Goal: Information Seeking & Learning: Learn about a topic

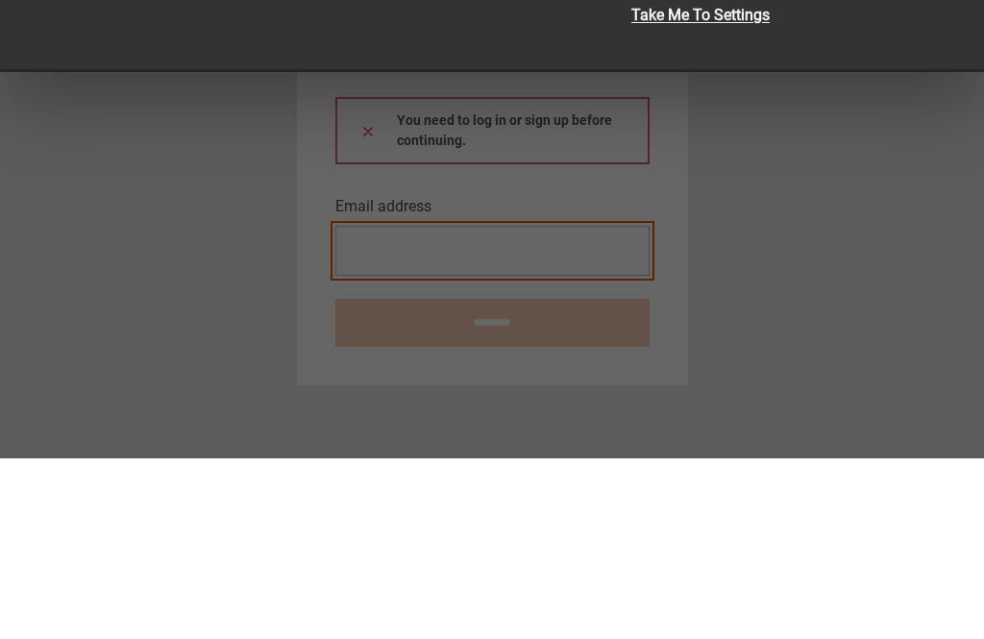
type input "**********"
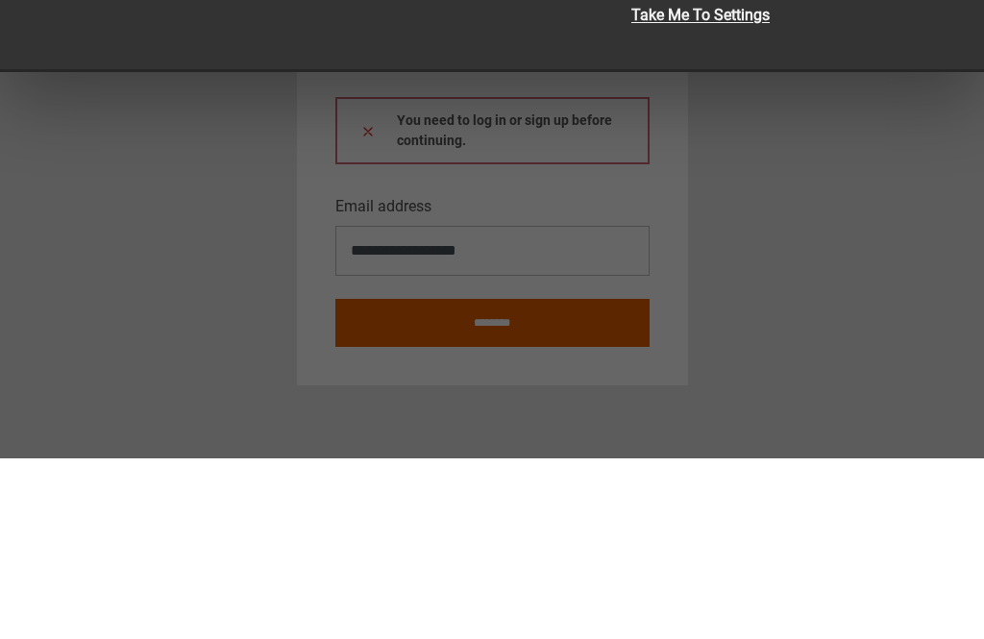
click at [367, 301] on button at bounding box center [367, 311] width 15 height 20
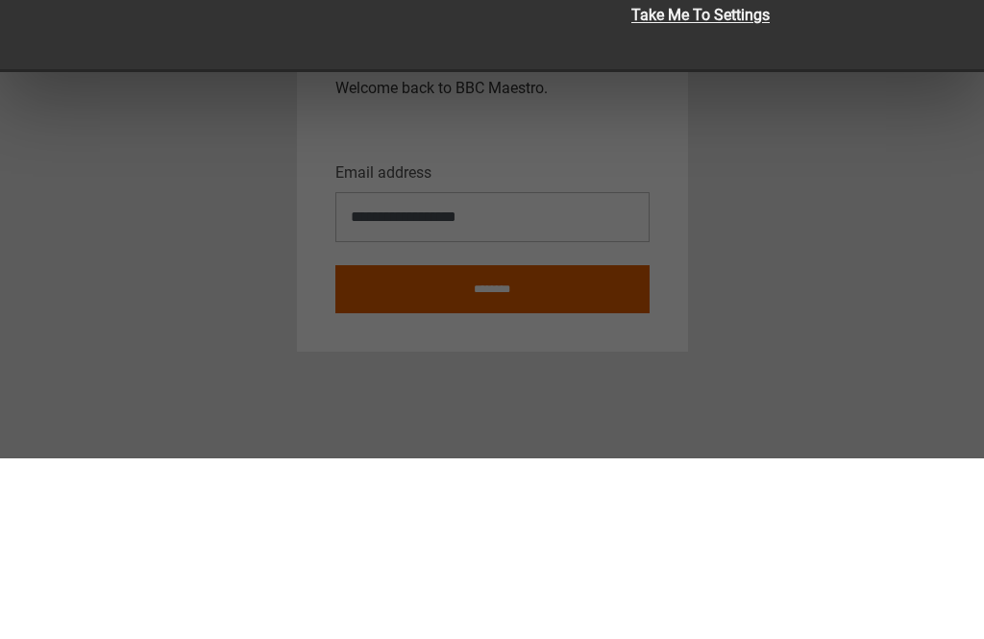
scroll to position [61, 0]
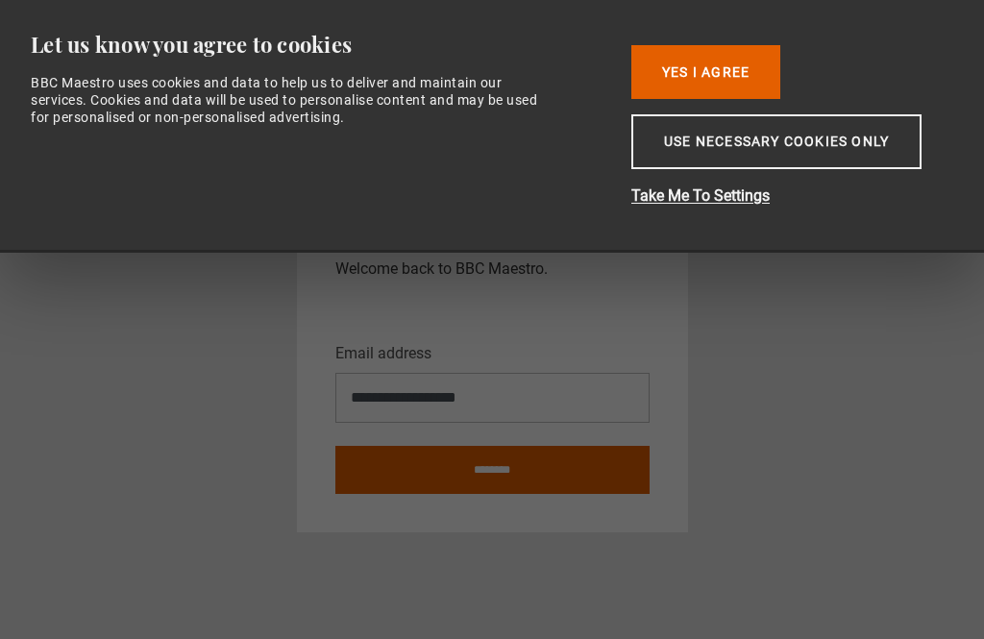
click at [786, 153] on button "Use necessary cookies only" at bounding box center [776, 141] width 290 height 55
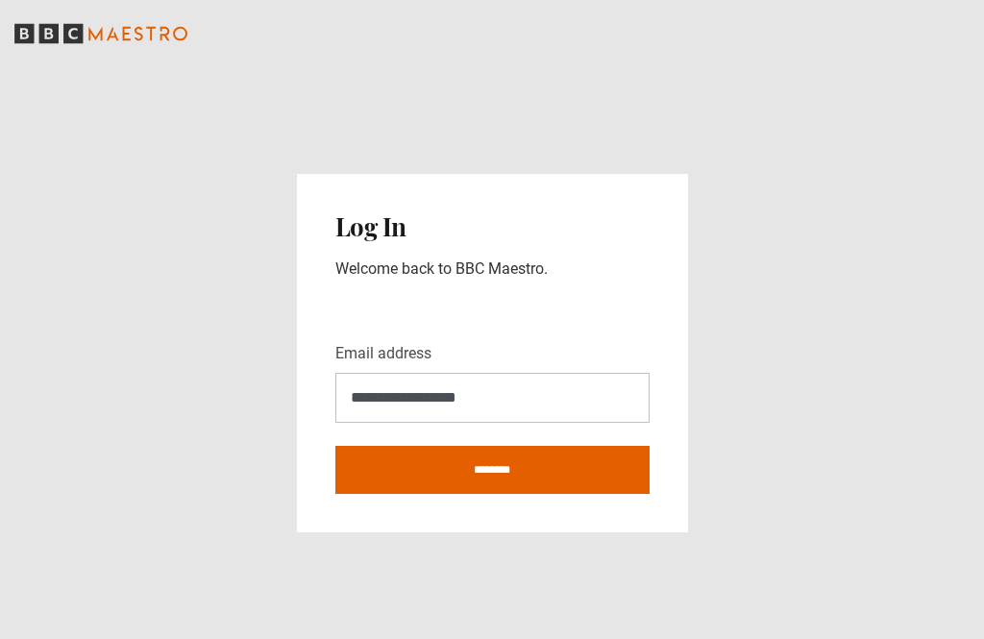
click at [522, 446] on input "********" at bounding box center [492, 470] width 314 height 48
type input "**********"
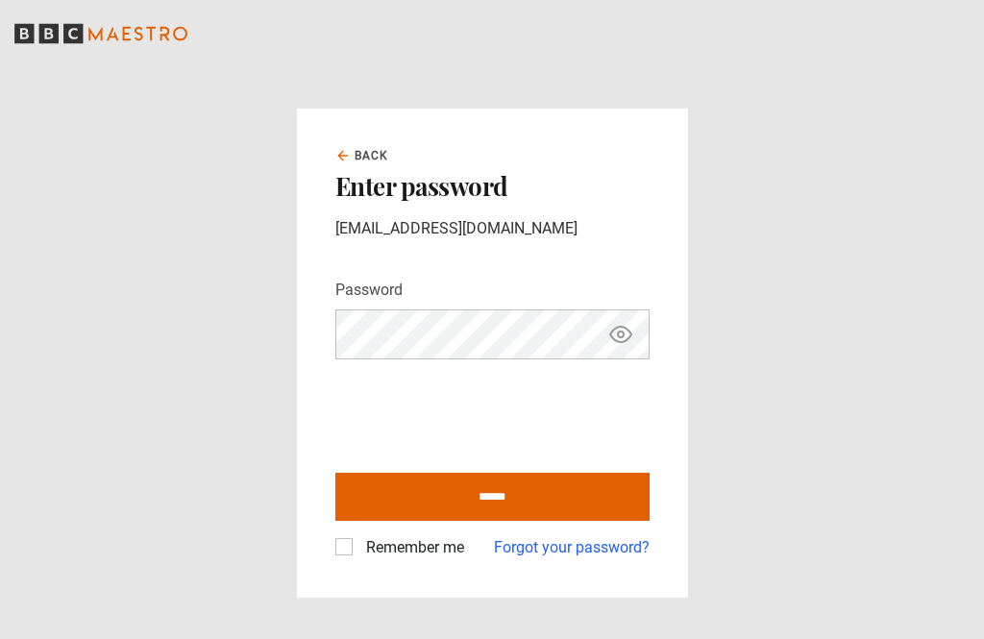
click at [492, 521] on input "******" at bounding box center [492, 497] width 314 height 48
type input "**********"
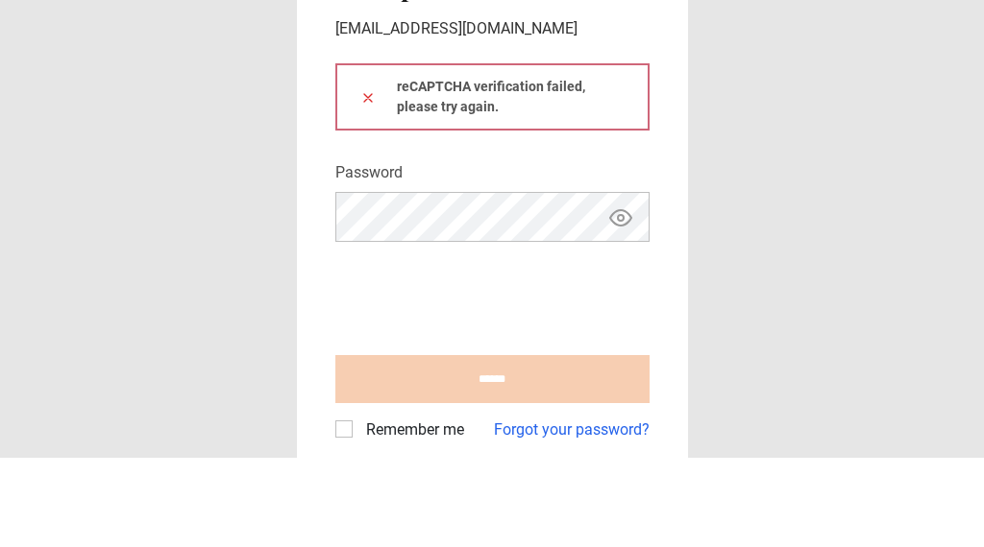
scroll to position [61, 0]
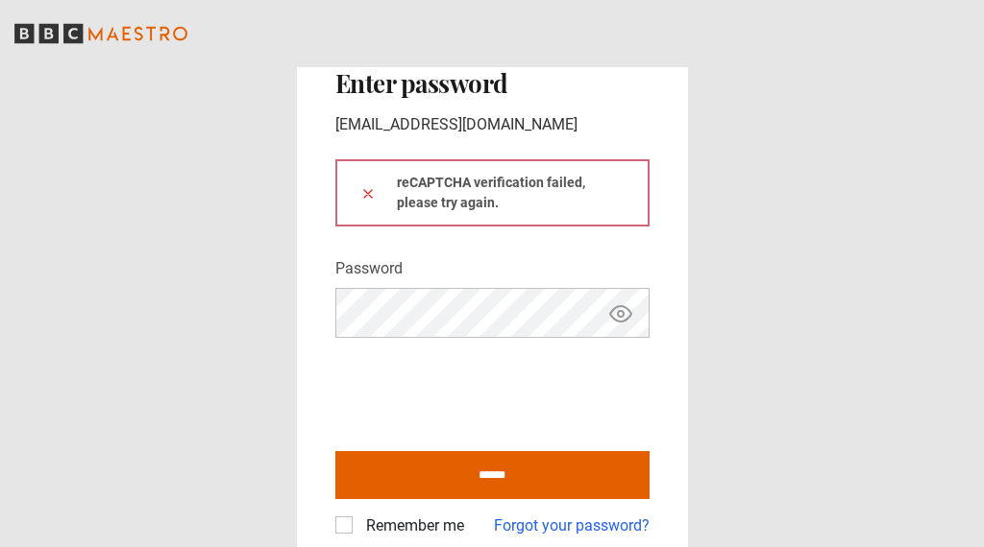
click at [524, 499] on input "******" at bounding box center [492, 475] width 314 height 48
type input "**********"
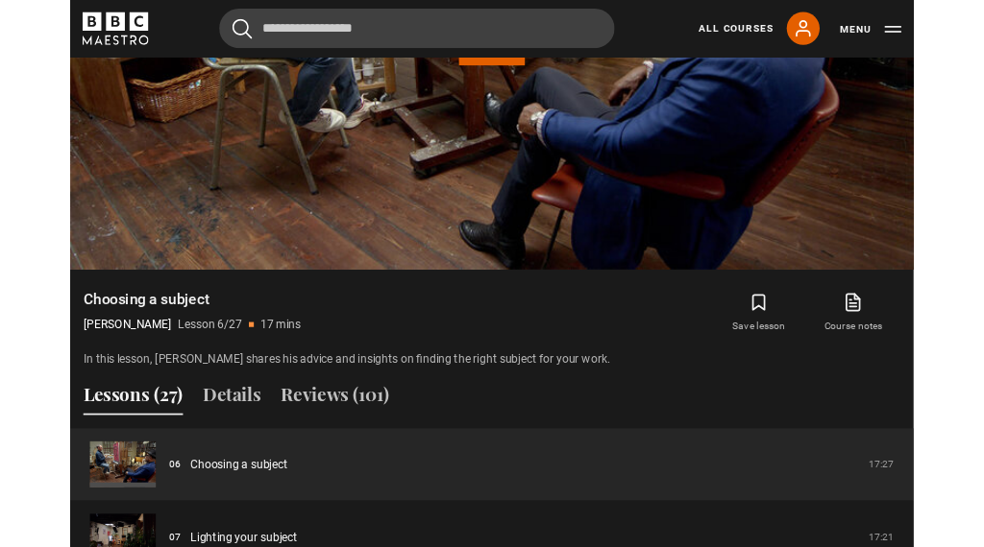
scroll to position [1147, 0]
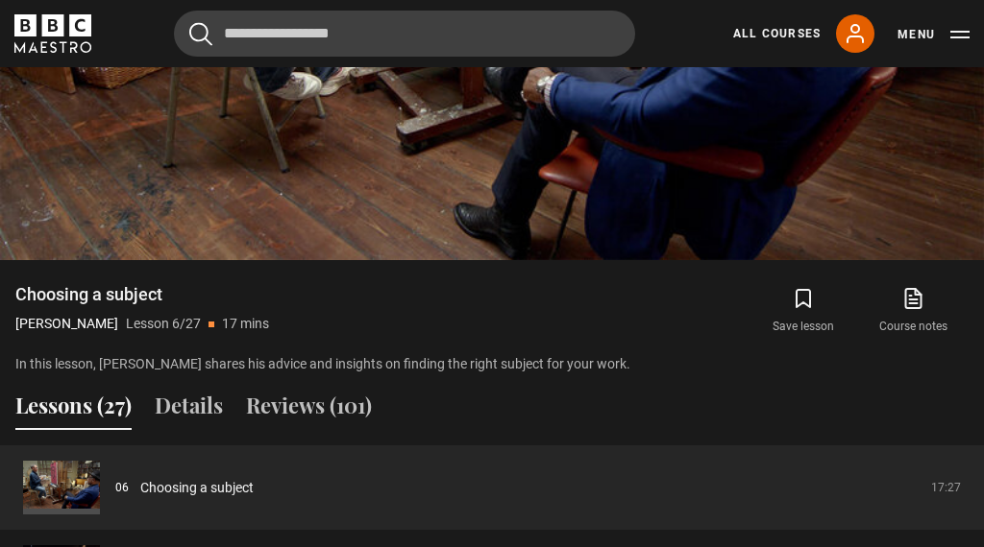
click at [140, 498] on link "Choosing a subject" at bounding box center [196, 488] width 113 height 20
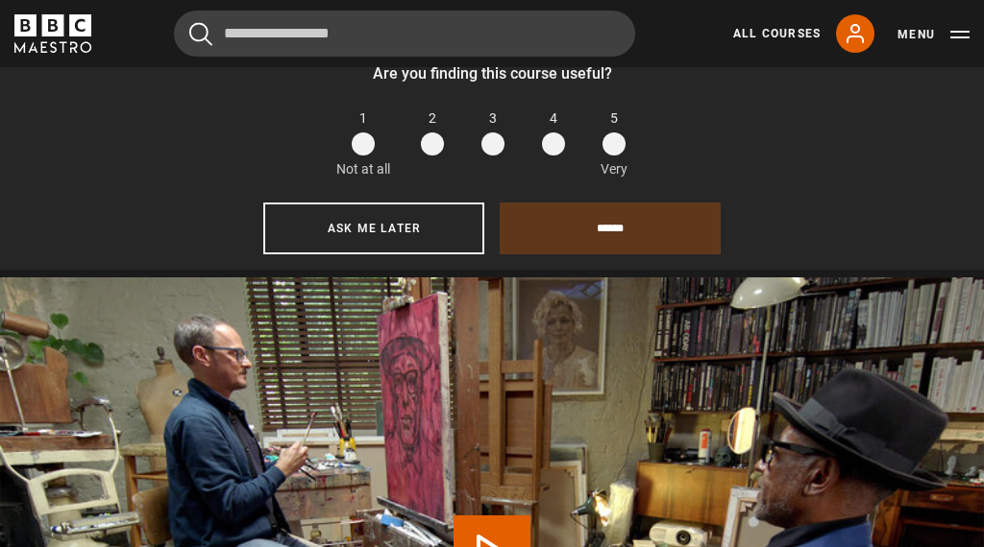
scroll to position [809, 0]
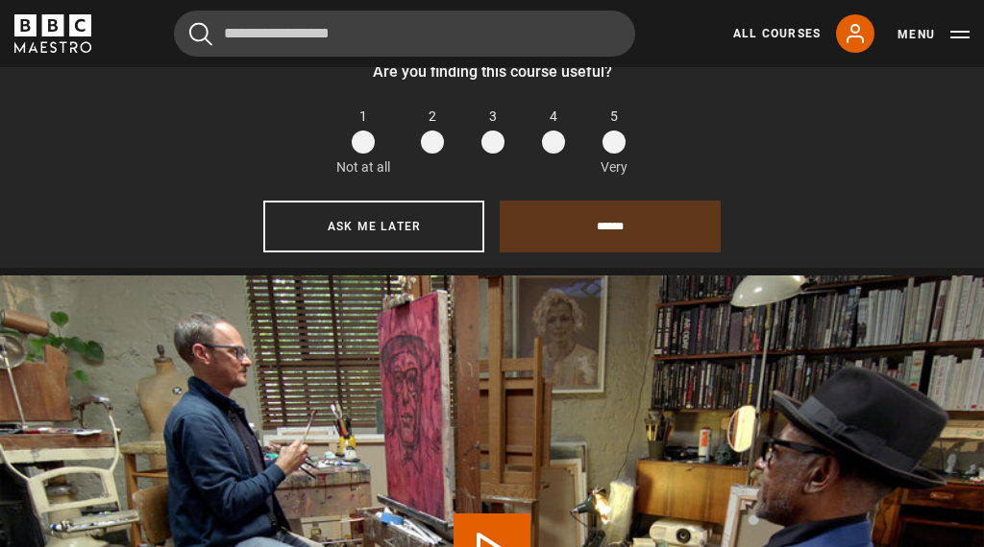
click at [430, 218] on button "Ask me later" at bounding box center [373, 227] width 221 height 52
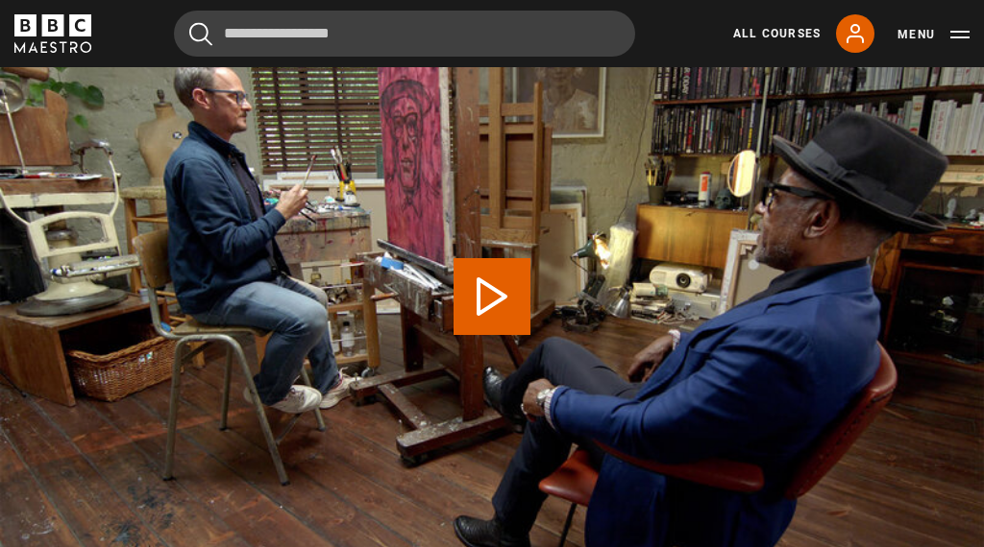
scroll to position [889, 0]
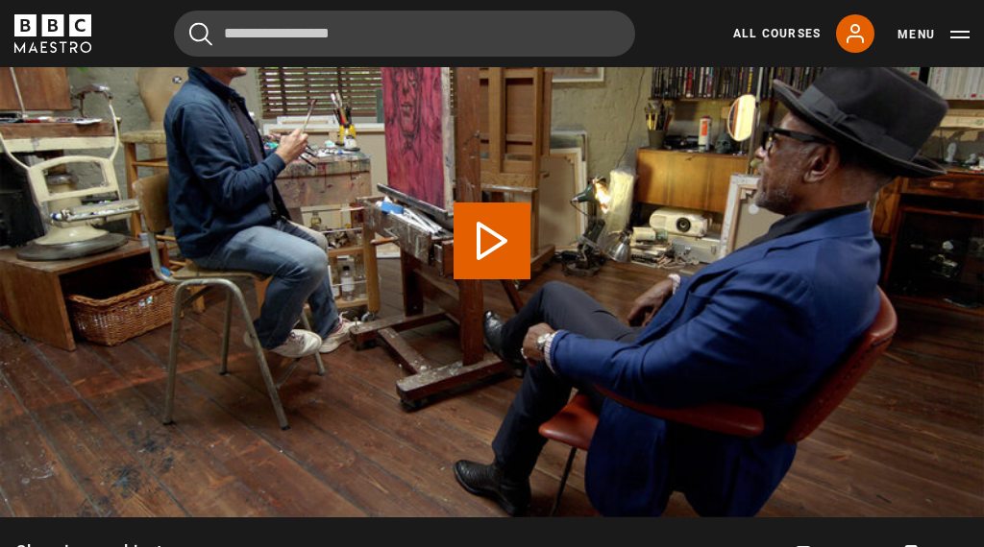
click at [497, 255] on button "Play Lesson Choosing a subject" at bounding box center [491, 241] width 77 height 77
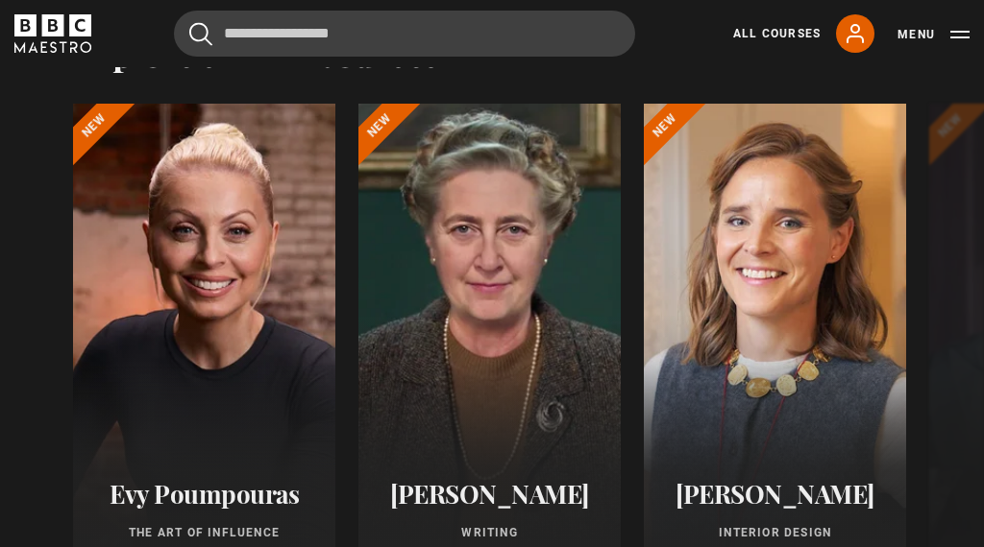
scroll to position [2157, 0]
click at [815, 414] on div at bounding box center [775, 333] width 262 height 461
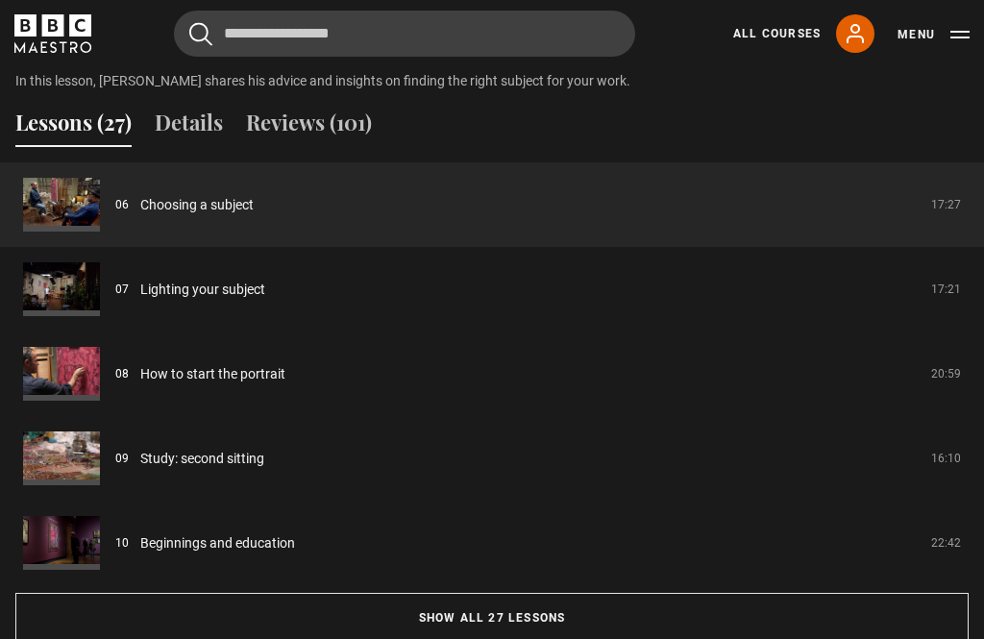
scroll to position [1440, 0]
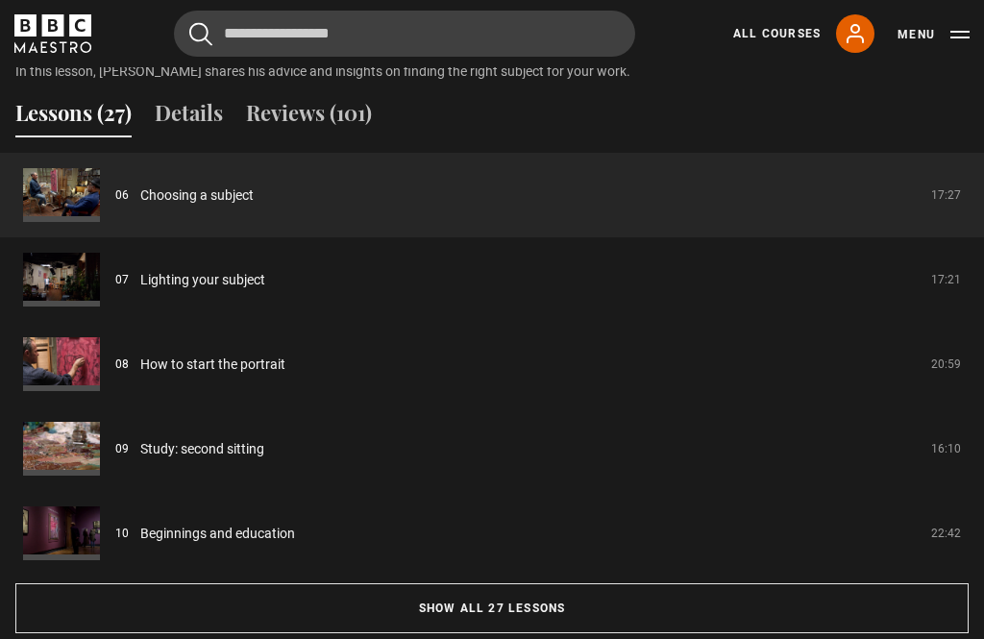
click at [246, 375] on link "How to start the portrait" at bounding box center [212, 364] width 145 height 20
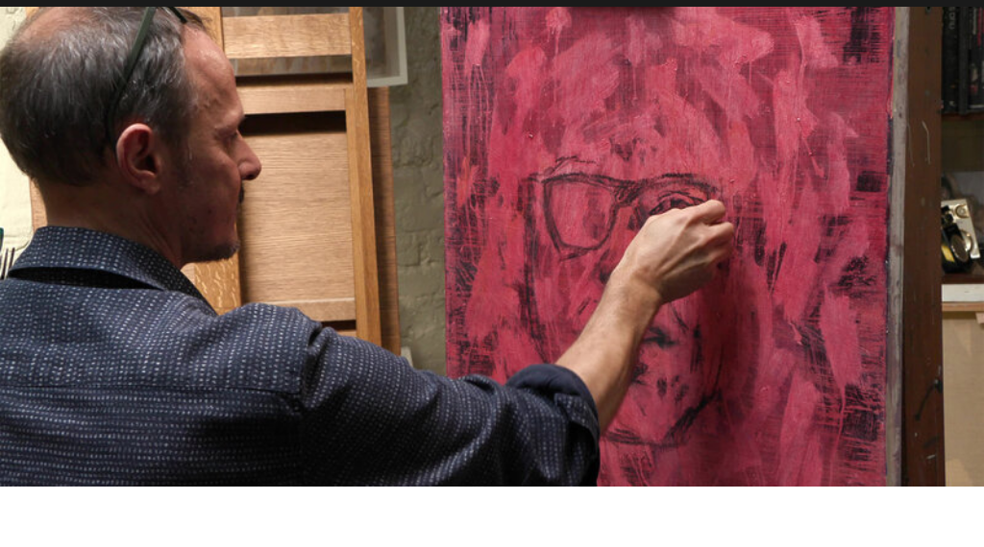
scroll to position [863, 0]
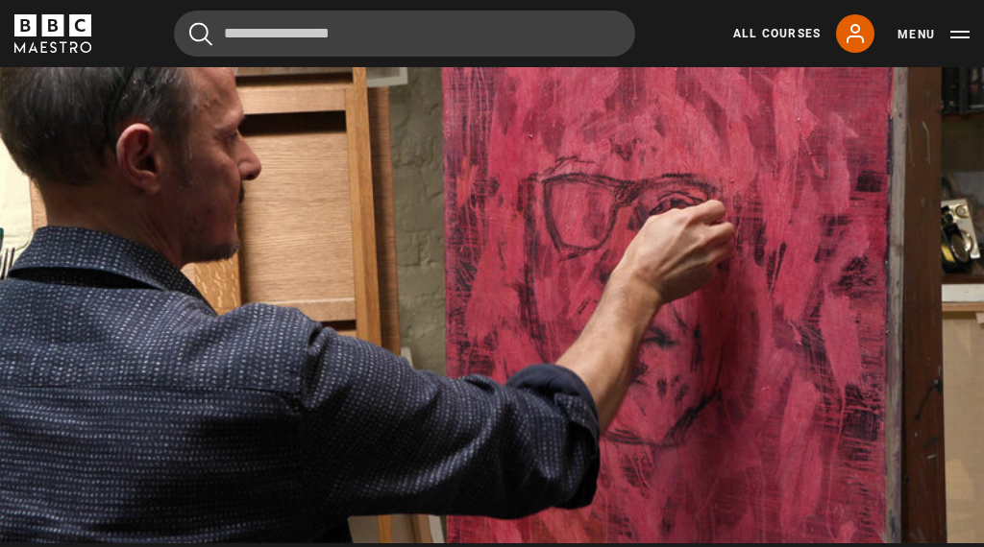
click at [818, 448] on video-js "Video Player is loading. Play Lesson How to start the portrait 10s Skip Back 10…" at bounding box center [492, 266] width 984 height 553
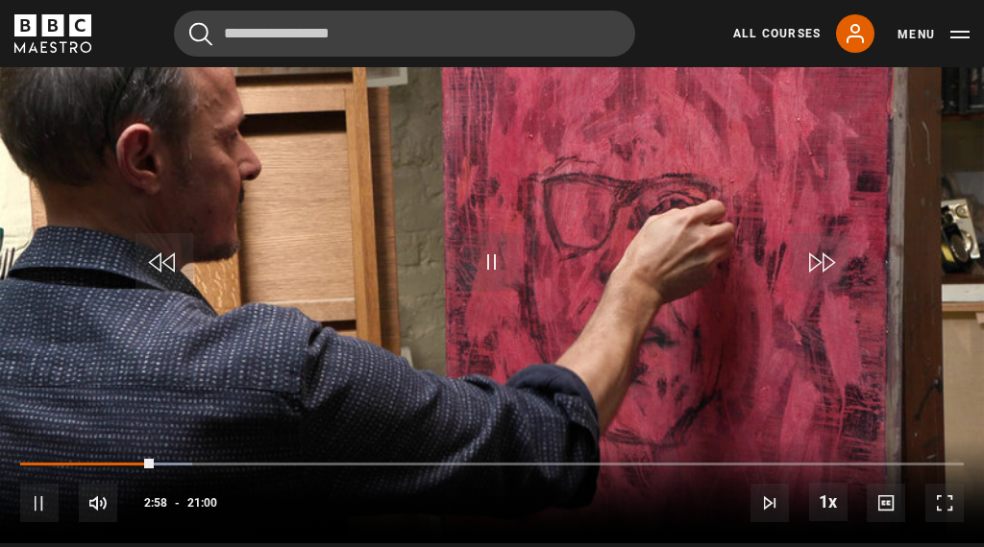
click at [255, 445] on video-js "Video Player is loading. Play Lesson How to start the portrait 10s Skip Back 10…" at bounding box center [492, 266] width 984 height 553
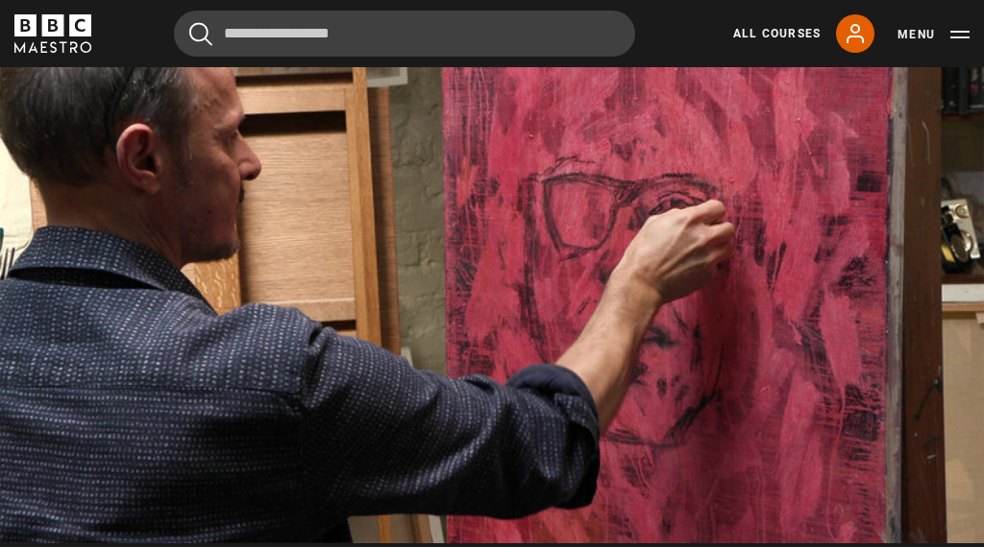
click at [255, 474] on video-js "Video Player is loading. Play Lesson How to start the portrait 10s Skip Back 10…" at bounding box center [492, 266] width 984 height 553
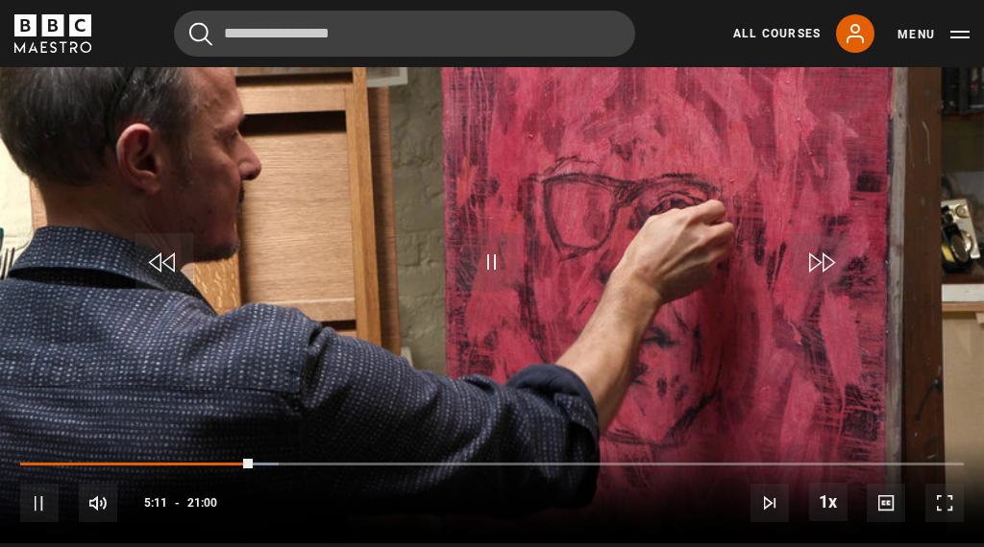
scroll to position [865, 0]
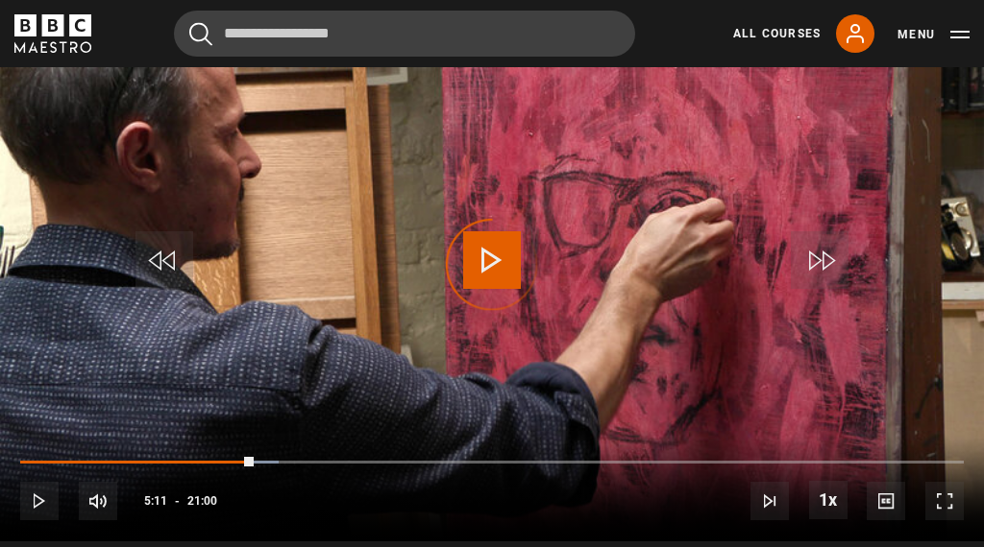
click at [254, 465] on div "Progress Bar" at bounding box center [136, 463] width 233 height 4
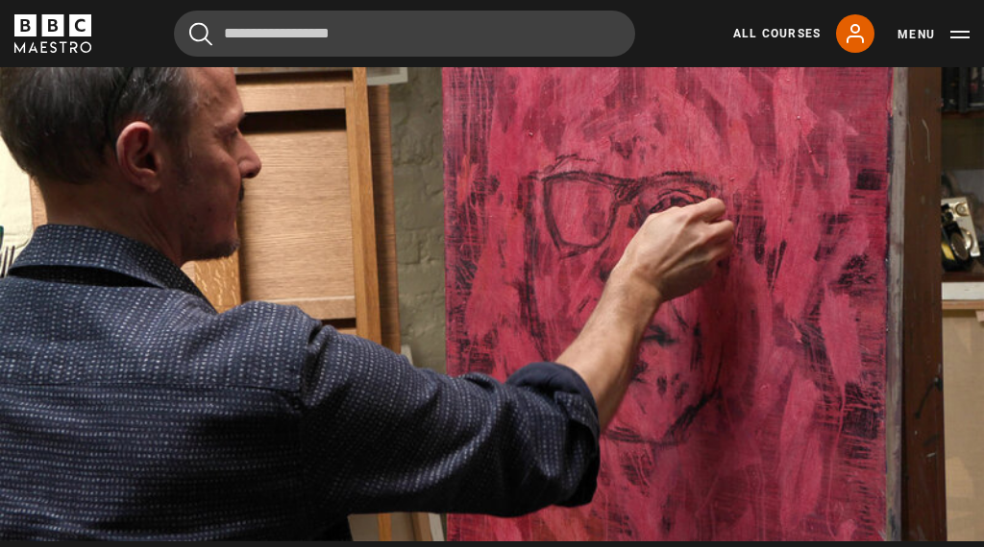
click at [529, 468] on video-js "Video Player is loading. Play Lesson How to start the portrait 10s Skip Back 10…" at bounding box center [492, 264] width 984 height 553
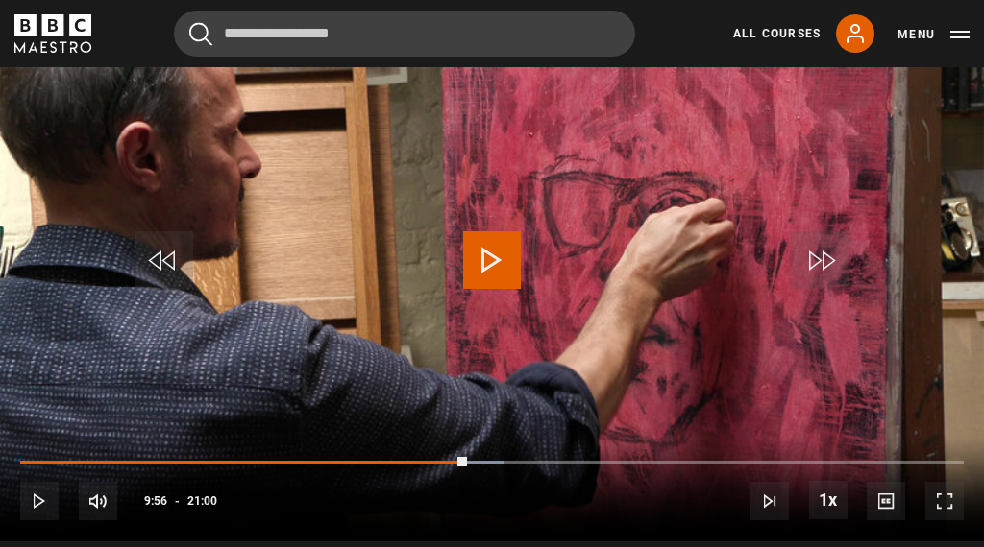
scroll to position [869, 0]
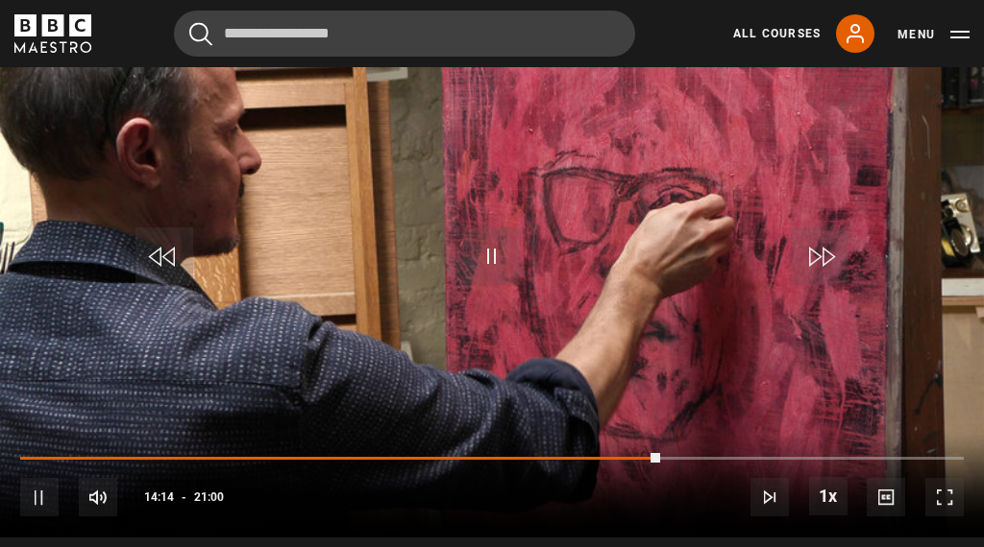
click at [670, 462] on div "10s Skip Back 10 seconds Pause 10s Skip Forward 10 seconds Loaded : 51.57% Paus…" at bounding box center [492, 485] width 984 height 107
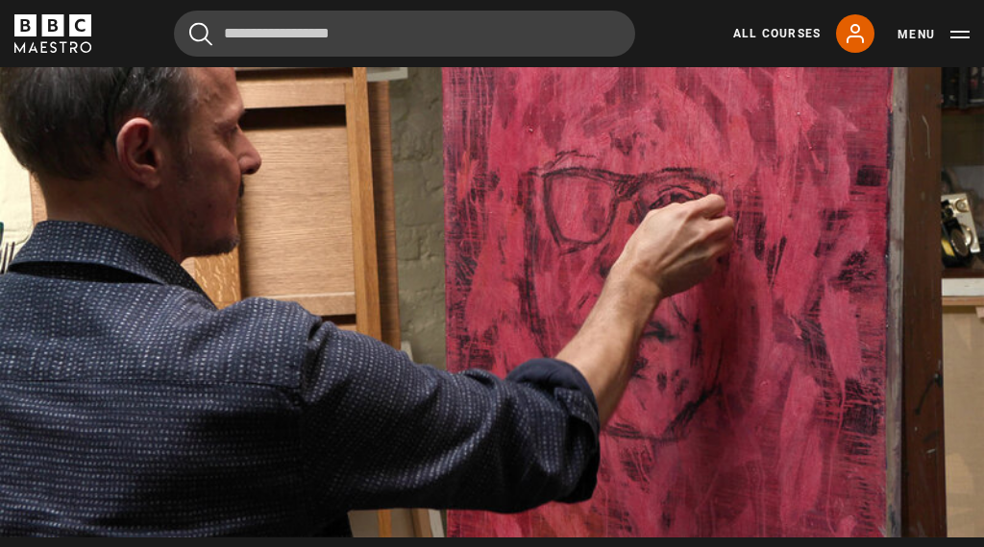
scroll to position [870, 0]
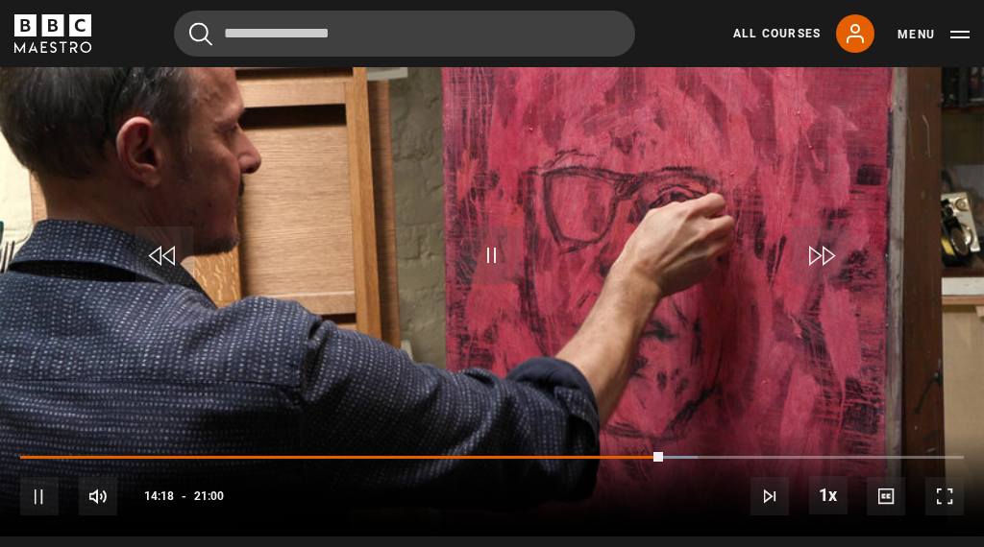
click at [844, 378] on video-js "Video Player is loading. Play Lesson How to start the portrait 10s Skip Back 10…" at bounding box center [492, 260] width 984 height 553
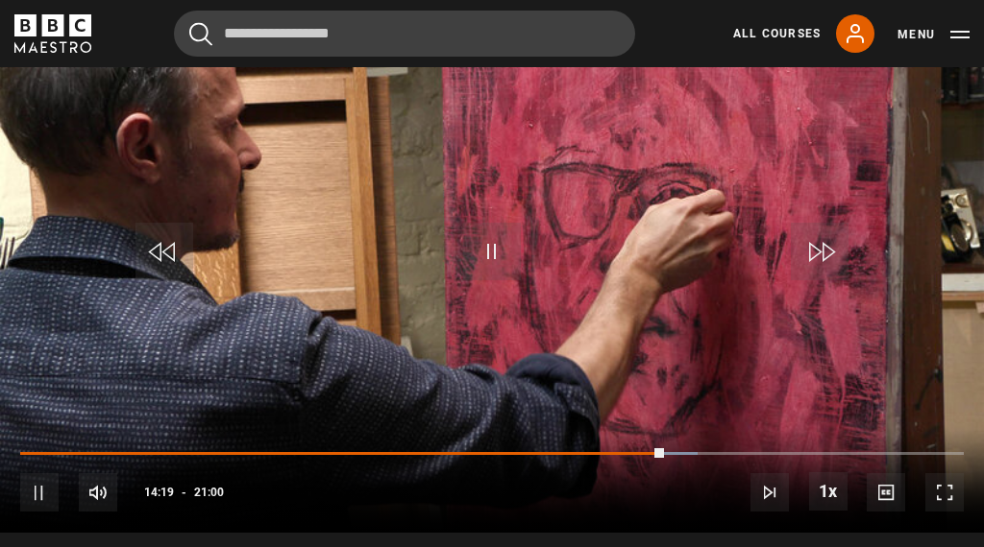
click at [828, 456] on div "Loaded : 71.82%" at bounding box center [491, 454] width 943 height 4
click at [665, 456] on div "Progress Bar" at bounding box center [342, 454] width 644 height 4
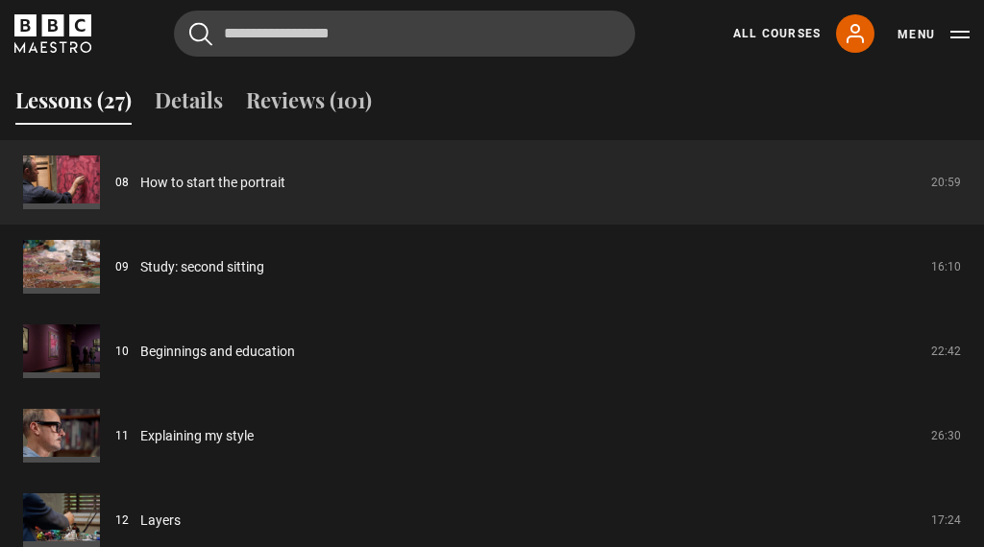
scroll to position [1453, 0]
click at [168, 530] on link "Layers" at bounding box center [160, 520] width 40 height 20
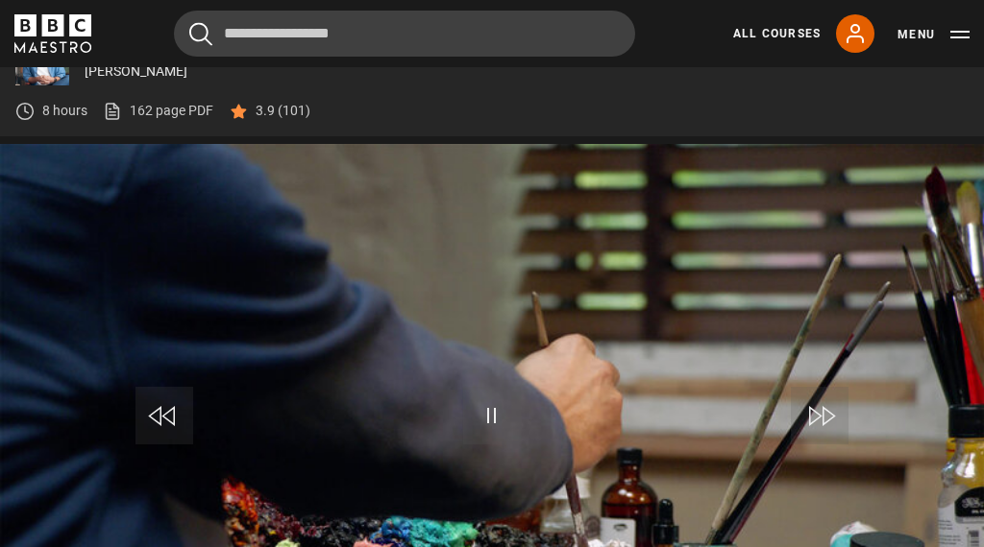
scroll to position [783, 0]
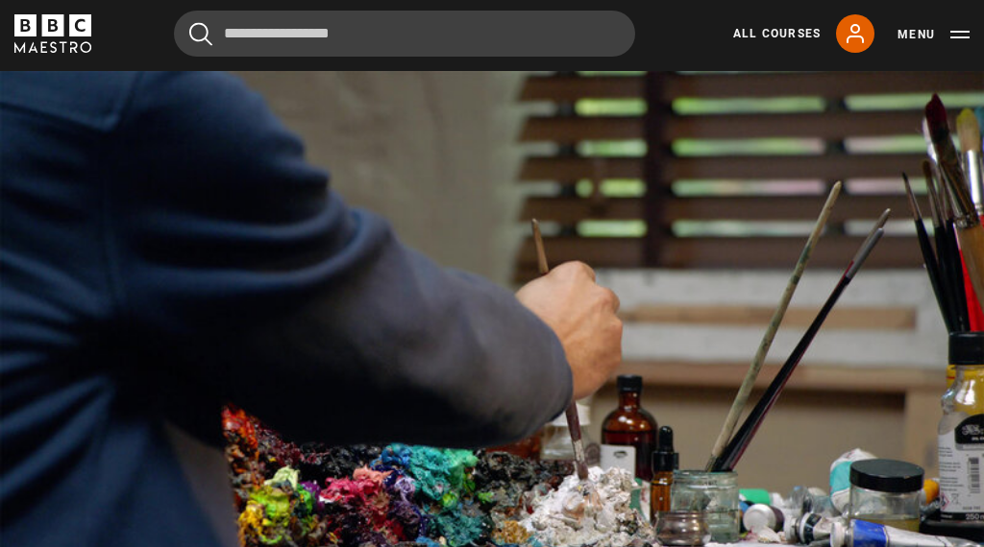
click at [583, 559] on video-js "Video Player is loading. Play Lesson Layers 10s Skip Back 10 seconds Pause 10s …" at bounding box center [492, 347] width 984 height 553
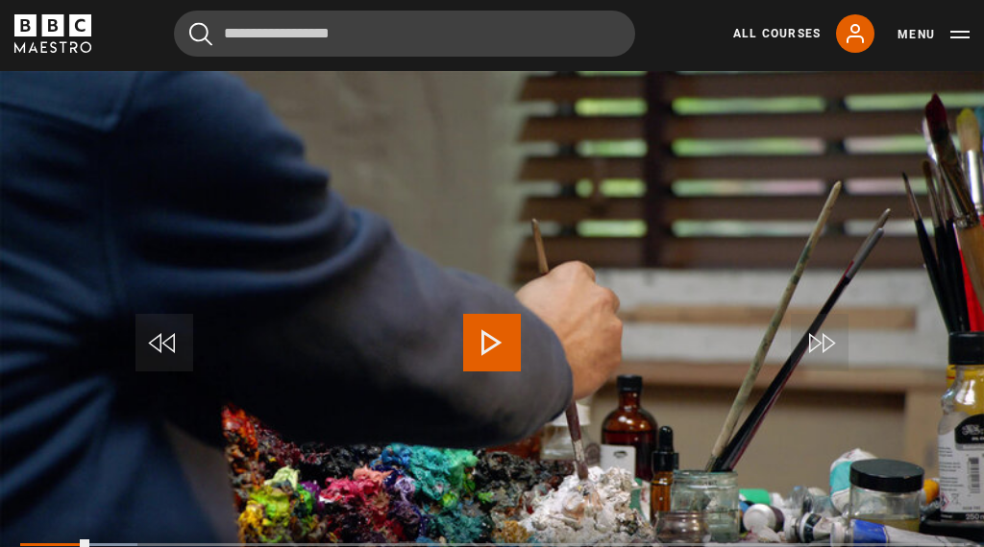
click at [525, 547] on div "Loaded : 12.42%" at bounding box center [491, 546] width 943 height 4
click at [627, 547] on div "Loaded : 12.42%" at bounding box center [491, 546] width 943 height 4
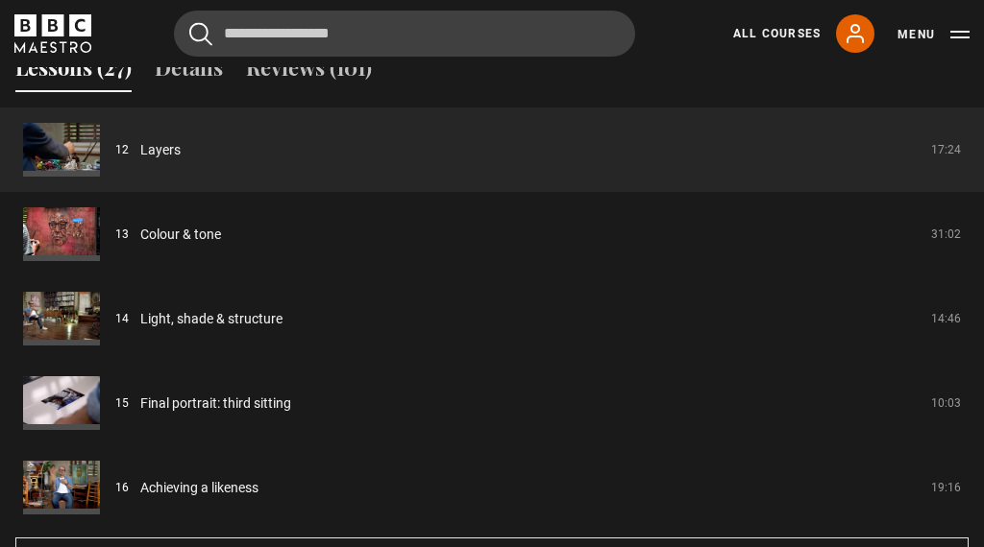
scroll to position [1482, 0]
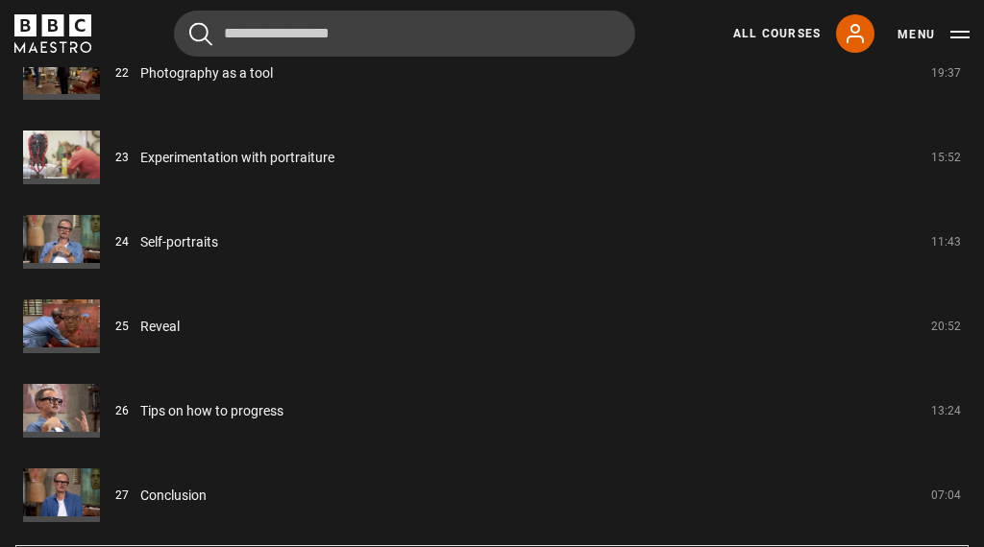
scroll to position [3424, 0]
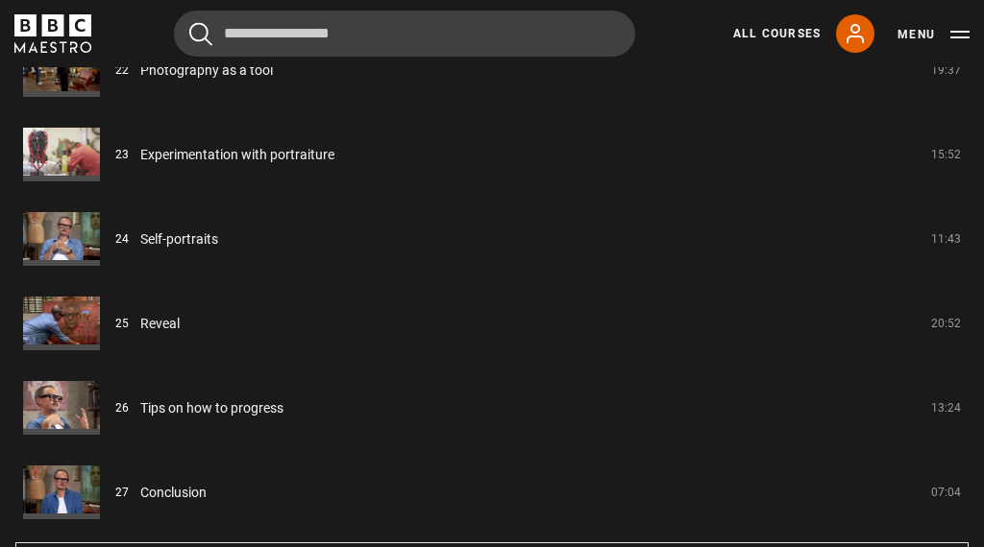
click at [151, 419] on link "Tips on how to progress" at bounding box center [211, 409] width 143 height 20
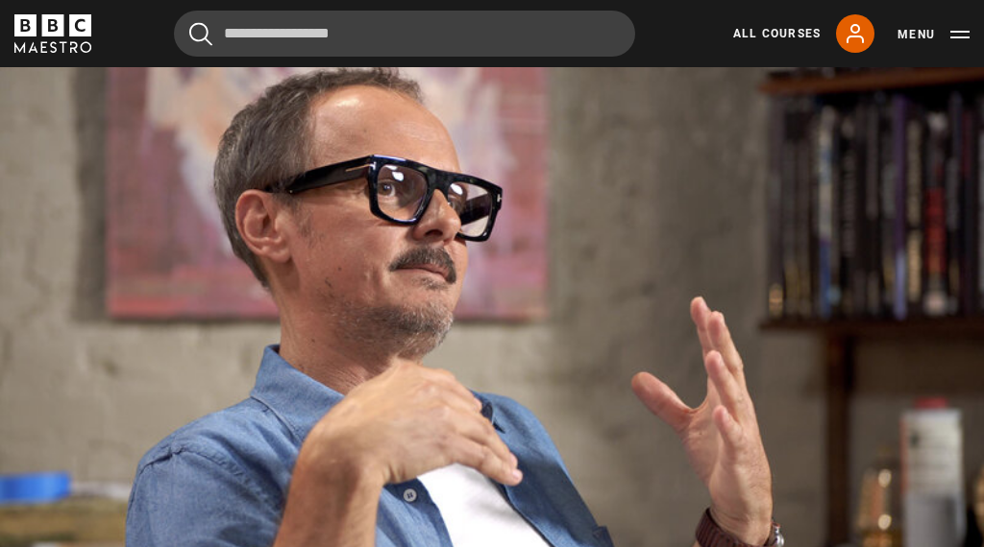
scroll to position [833, 0]
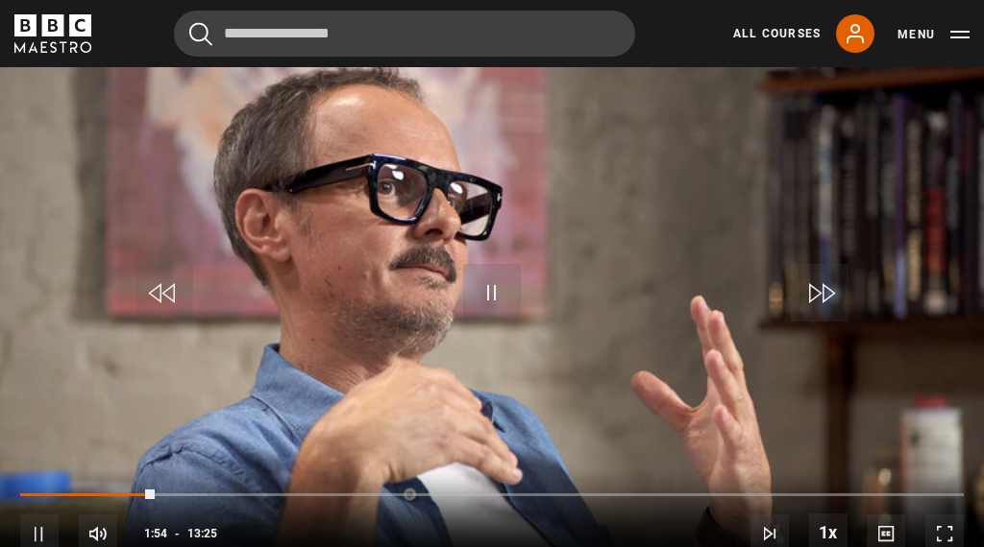
click at [758, 470] on video-js "Video Player is loading. Play Lesson Tips on how to progress 10s Skip Back 10 s…" at bounding box center [492, 297] width 984 height 553
click at [378, 498] on div "Progress Bar" at bounding box center [199, 496] width 358 height 4
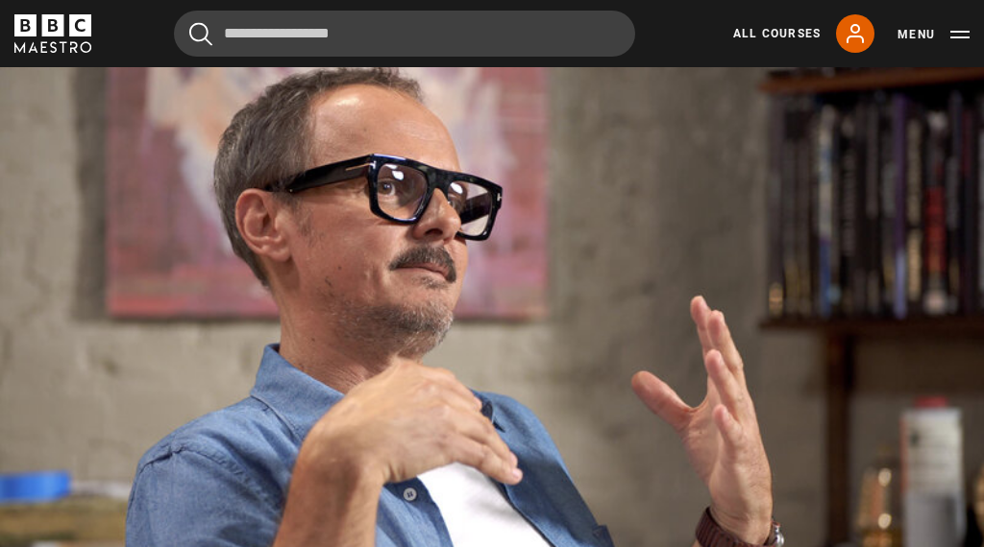
click at [725, 452] on video-js "Video Player is loading. Play Lesson Tips on how to progress 10s Skip Back 10 s…" at bounding box center [492, 297] width 984 height 553
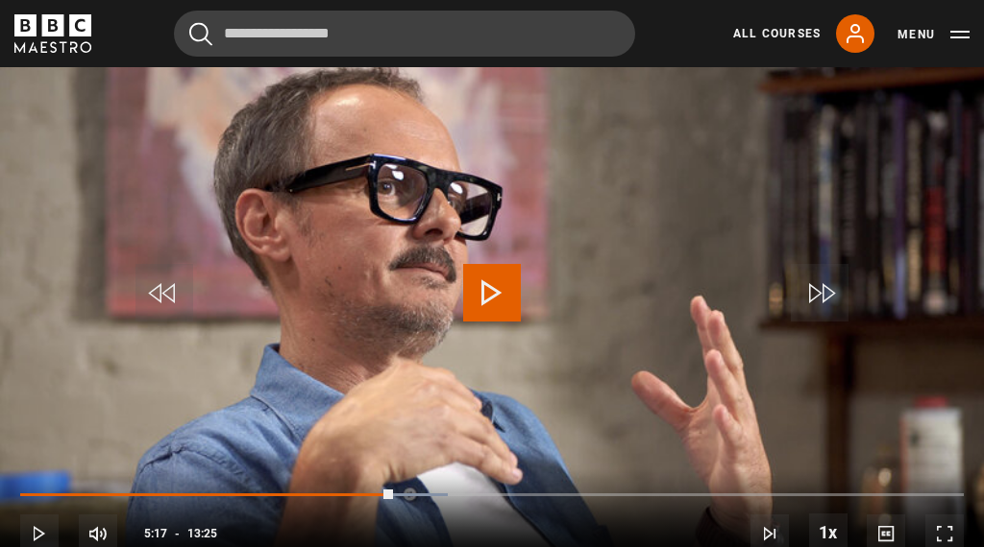
click at [529, 498] on div "Loaded : 45.33%" at bounding box center [491, 496] width 943 height 4
click at [573, 492] on div "10s Skip Back 10 seconds Play 10s Skip Forward 10 seconds Loaded : 45.33% Play …" at bounding box center [492, 522] width 984 height 107
click at [613, 491] on div "10s Skip Back 10 seconds Play 10s Skip Forward 10 seconds Loaded : 45.94% Play …" at bounding box center [492, 522] width 984 height 107
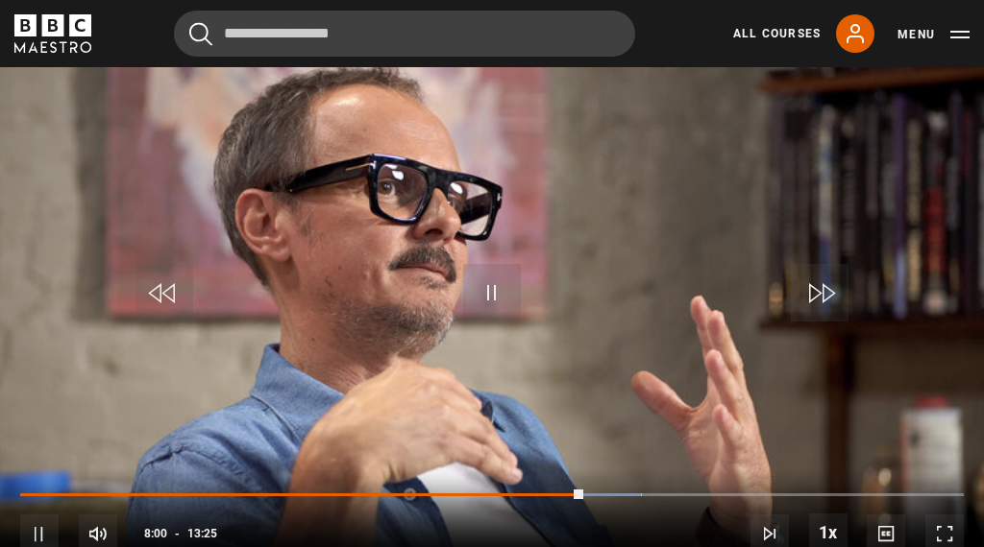
click at [667, 475] on video-js "Video Player is loading. Play Lesson Tips on how to progress 10s Skip Back 10 s…" at bounding box center [492, 297] width 984 height 553
click at [721, 498] on div "Loaded : 65.83%" at bounding box center [491, 496] width 943 height 4
click at [740, 497] on div "10s Skip Back 10 seconds Pause 10s Skip Forward 10 seconds Loaded : 65.83% Paus…" at bounding box center [492, 522] width 984 height 107
click at [792, 498] on div "10s Skip Back 10 seconds Pause 10s Skip Forward 10 seconds Loaded : 65.83% Paus…" at bounding box center [492, 522] width 984 height 107
click at [589, 498] on div "Progress Bar" at bounding box center [304, 496] width 569 height 4
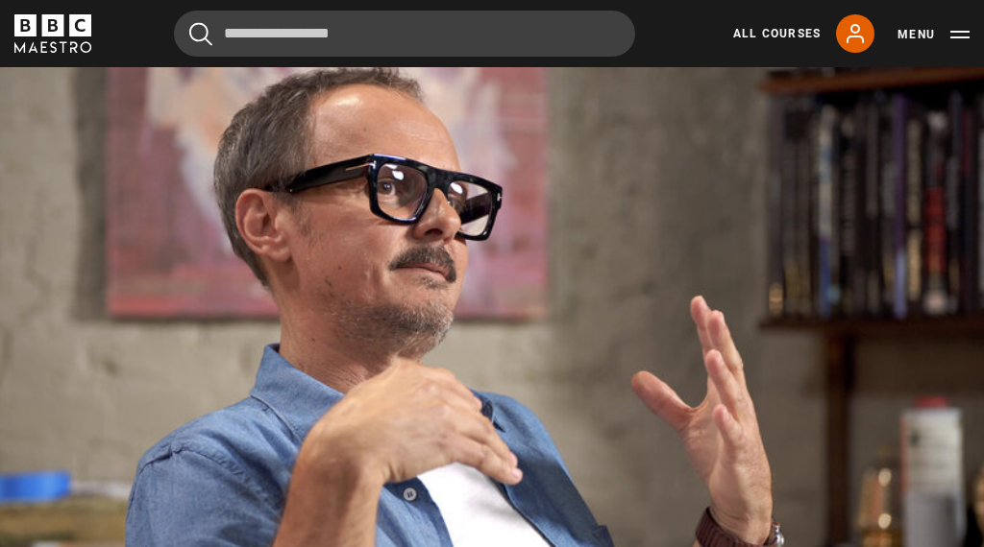
click at [854, 493] on video-js "Video Player is loading. Play Lesson Tips on how to progress 10s Skip Back 10 s…" at bounding box center [492, 297] width 984 height 553
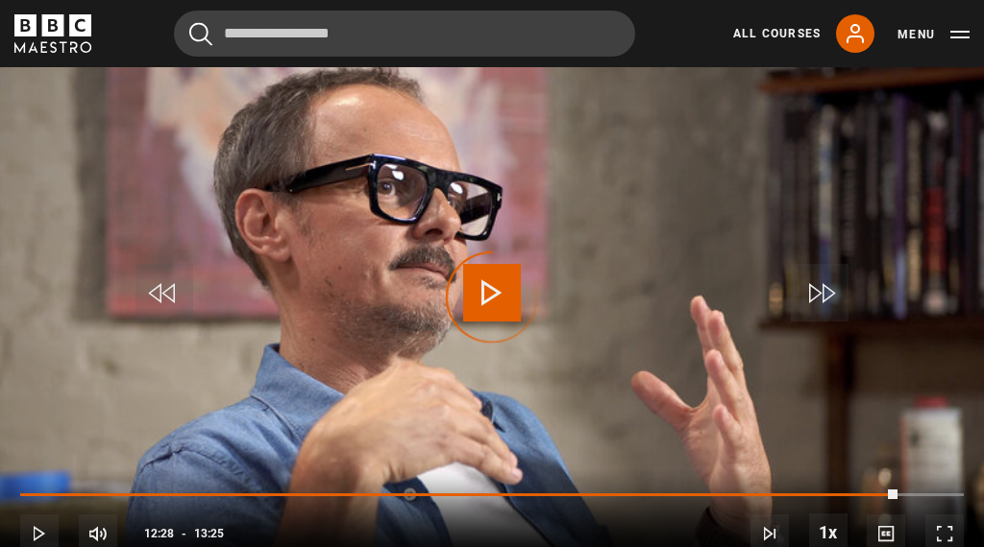
click at [897, 498] on div "Progress Bar" at bounding box center [458, 496] width 877 height 4
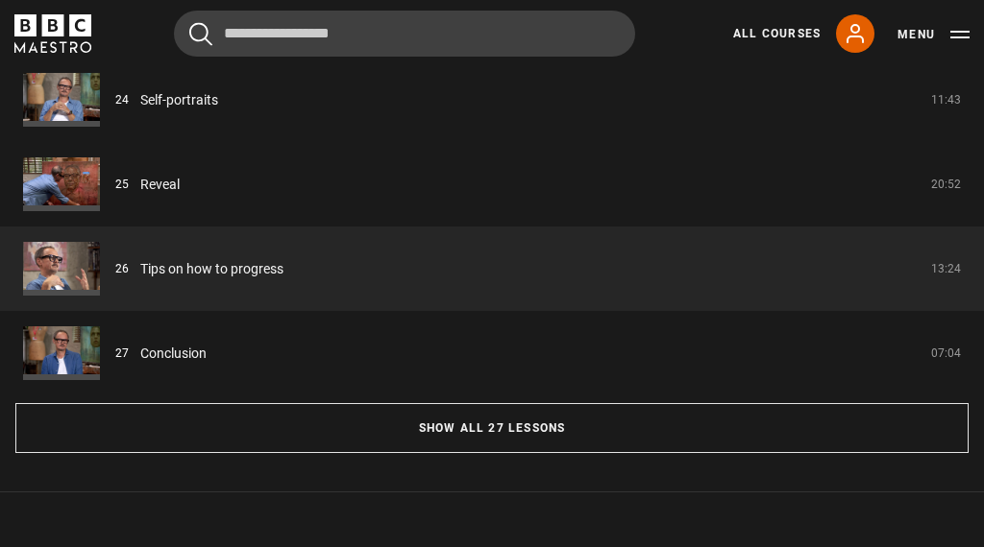
scroll to position [1618, 0]
click at [186, 365] on link "Conclusion" at bounding box center [173, 355] width 66 height 20
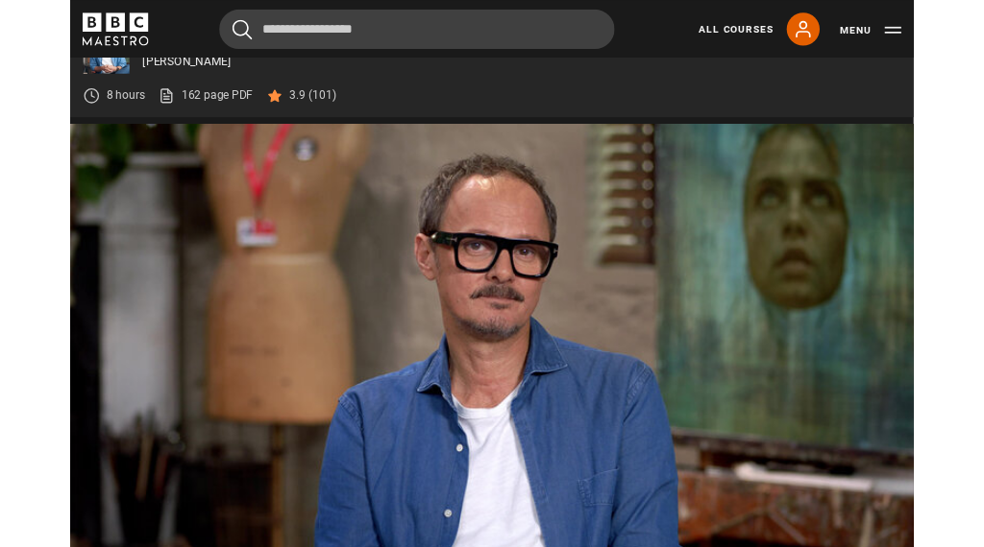
scroll to position [710, 0]
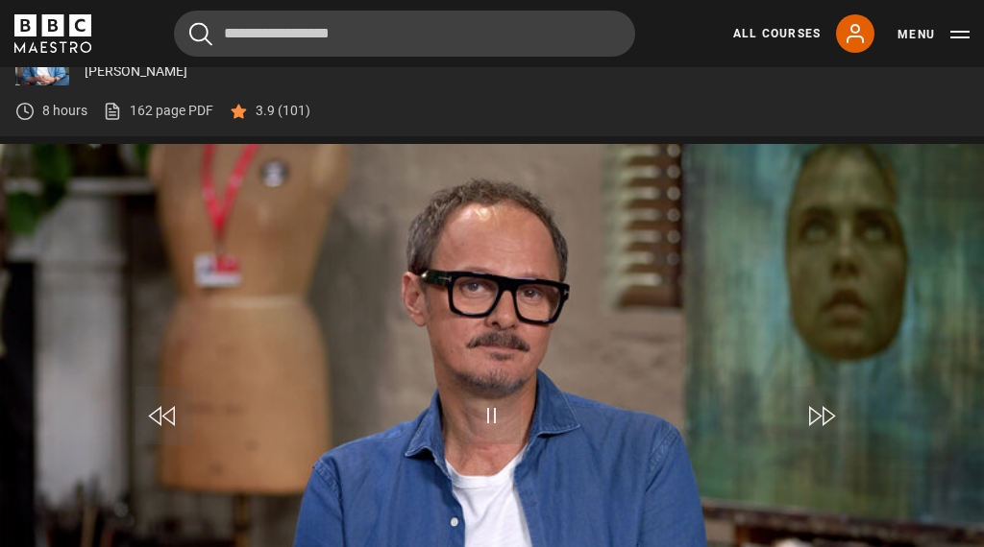
click at [862, 219] on video-js "Video Player is loading. Play Lesson Conclusion 10s Skip Back 10 seconds Pause …" at bounding box center [492, 420] width 984 height 553
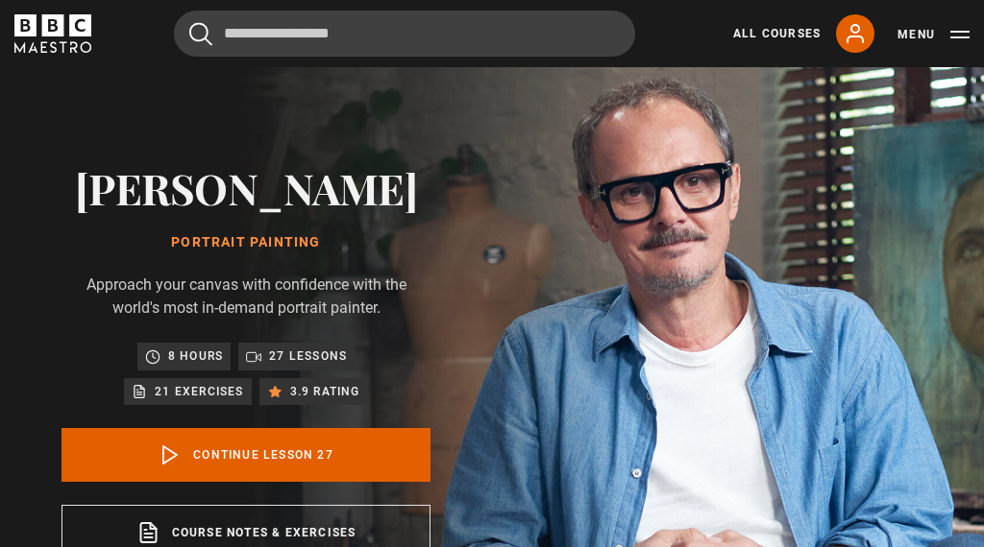
scroll to position [0, 0]
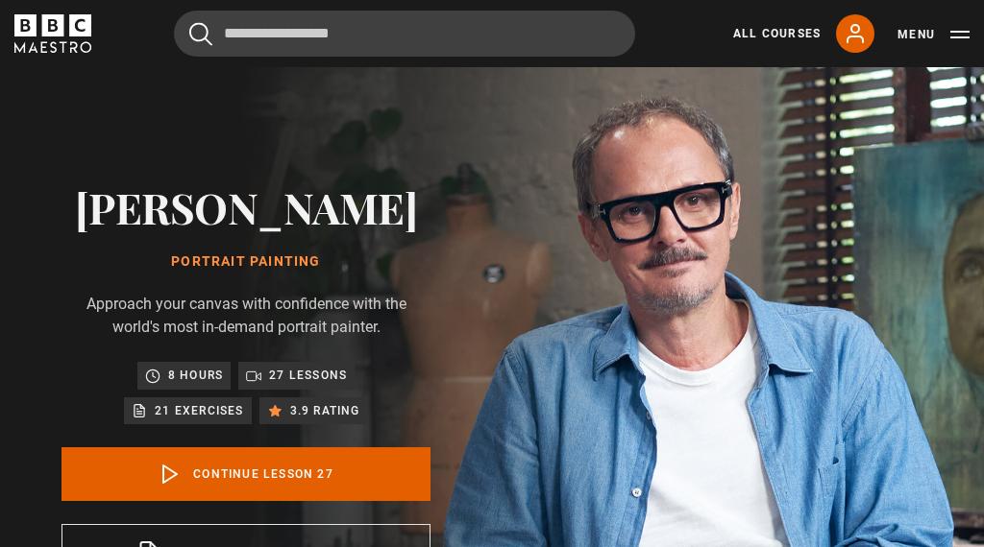
click at [881, 119] on img at bounding box center [559, 381] width 984 height 628
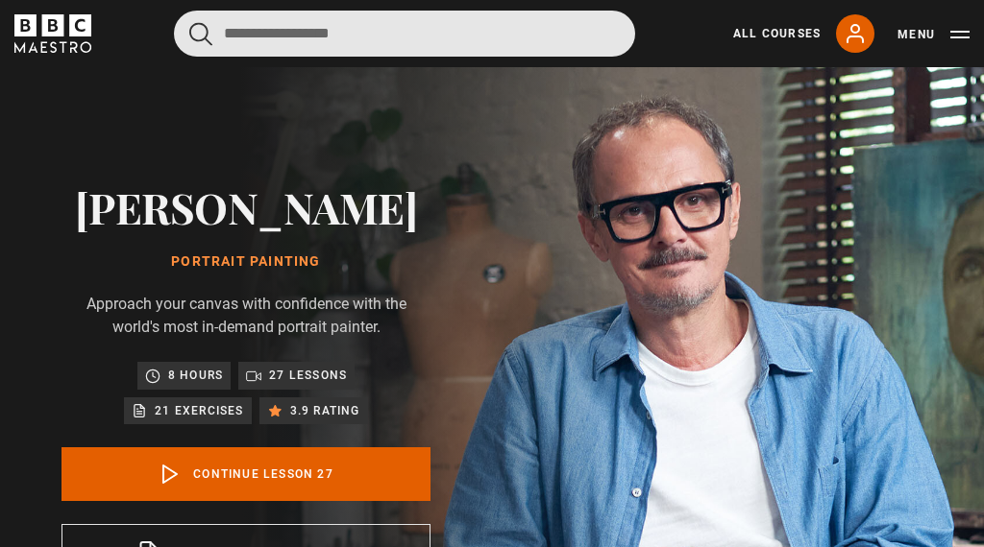
click at [347, 19] on input "Search" at bounding box center [404, 34] width 461 height 46
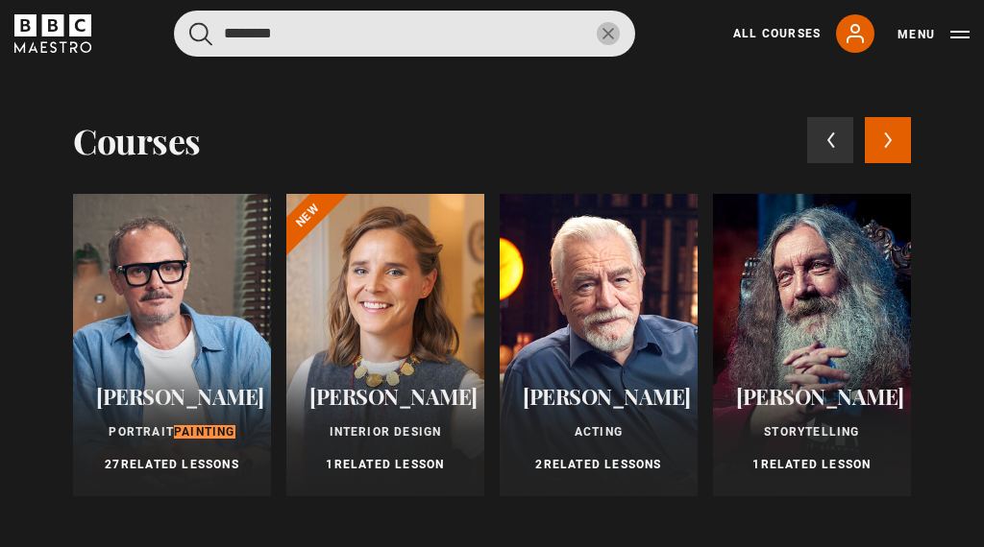
type input "********"
click at [201, 34] on button "submit" at bounding box center [200, 34] width 23 height 24
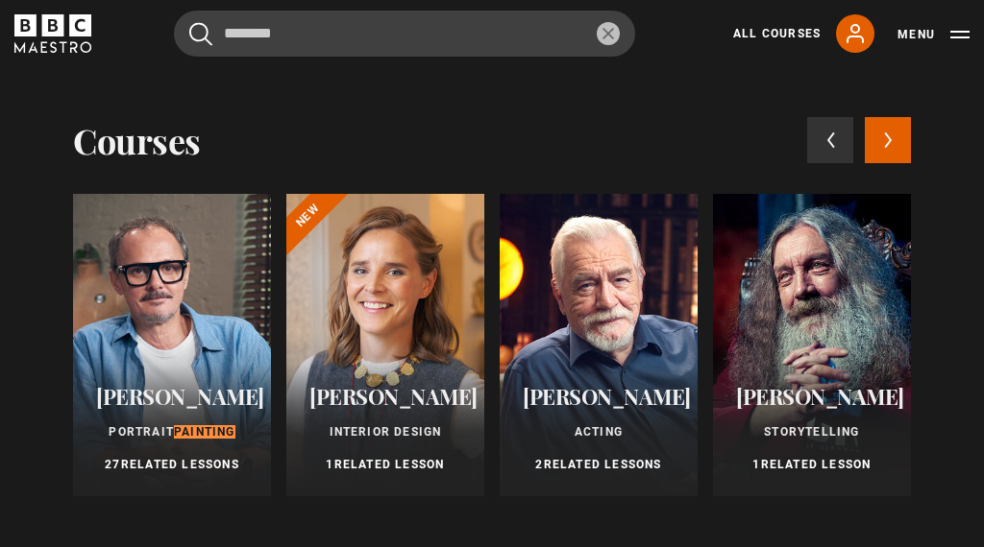
click at [905, 135] on button "Next courses" at bounding box center [887, 140] width 46 height 46
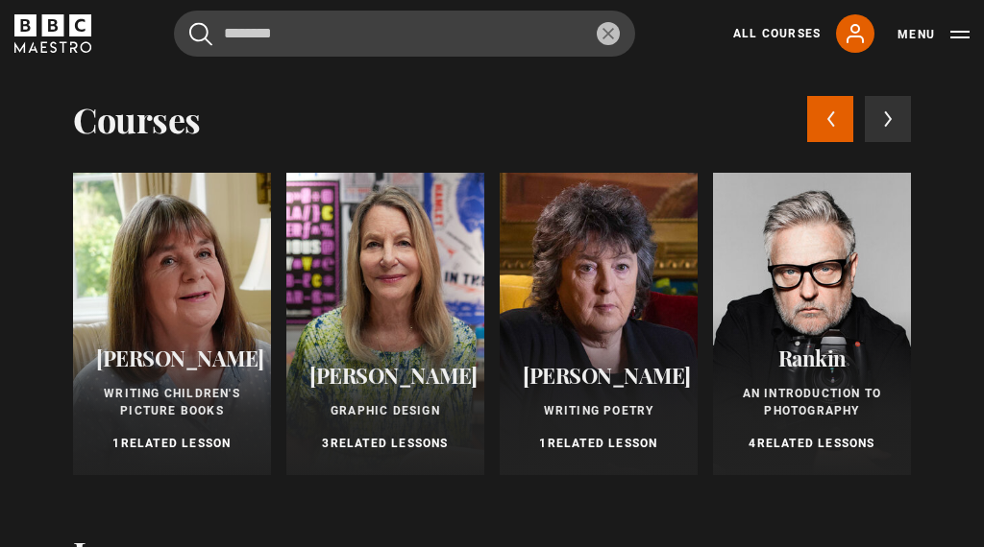
scroll to position [22, 0]
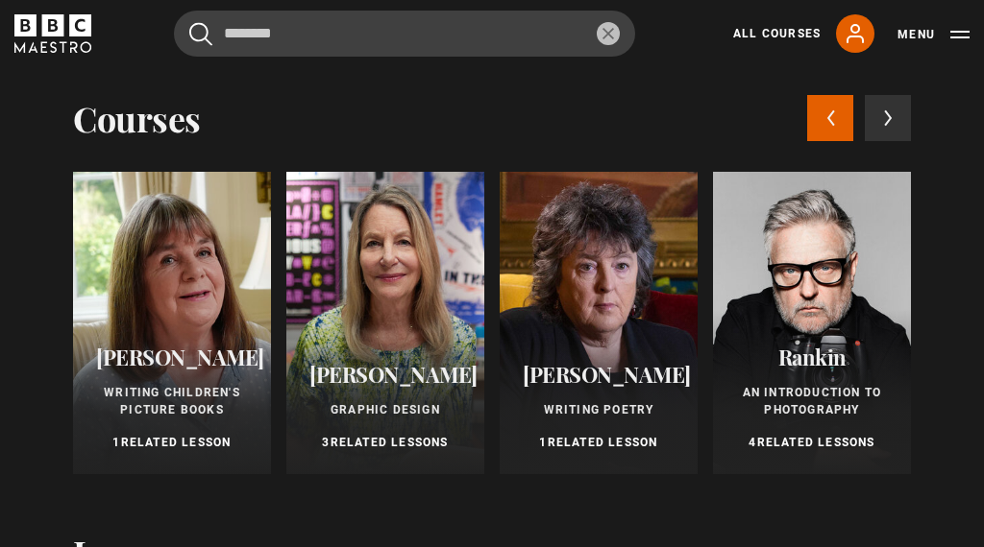
click at [891, 126] on icon at bounding box center [888, 117] width 9 height 17
click at [890, 114] on icon at bounding box center [888, 117] width 9 height 17
click at [863, 36] on icon at bounding box center [854, 33] width 23 height 23
click at [867, 25] on link "My Account" at bounding box center [855, 33] width 38 height 38
click at [867, 41] on link "My Account" at bounding box center [855, 33] width 38 height 38
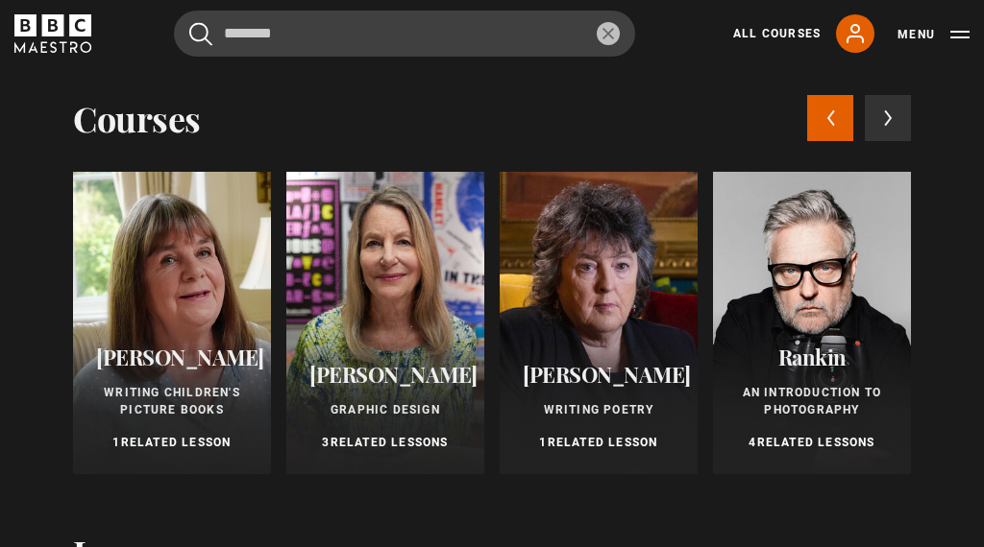
click at [915, 33] on button "Menu" at bounding box center [933, 34] width 72 height 19
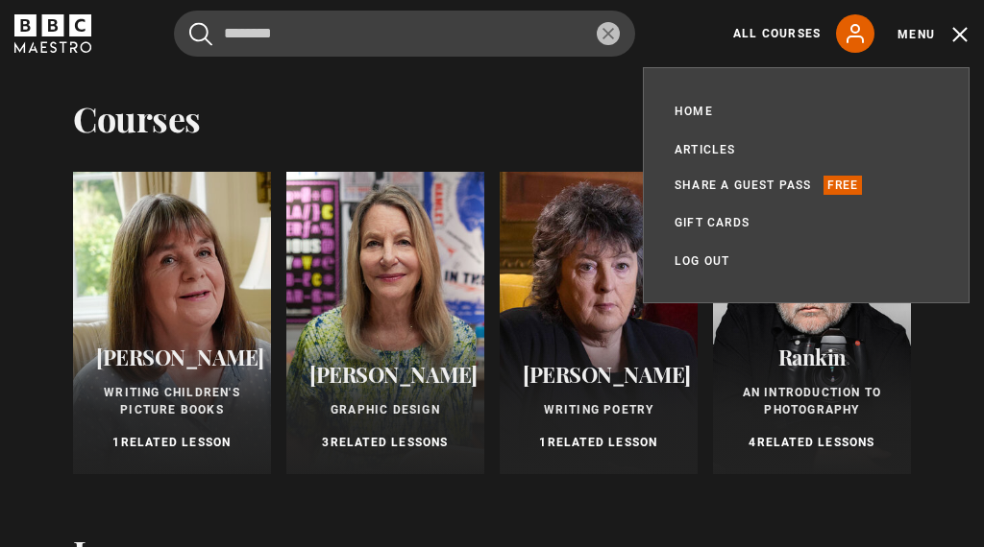
click at [967, 29] on button "Menu" at bounding box center [933, 34] width 72 height 19
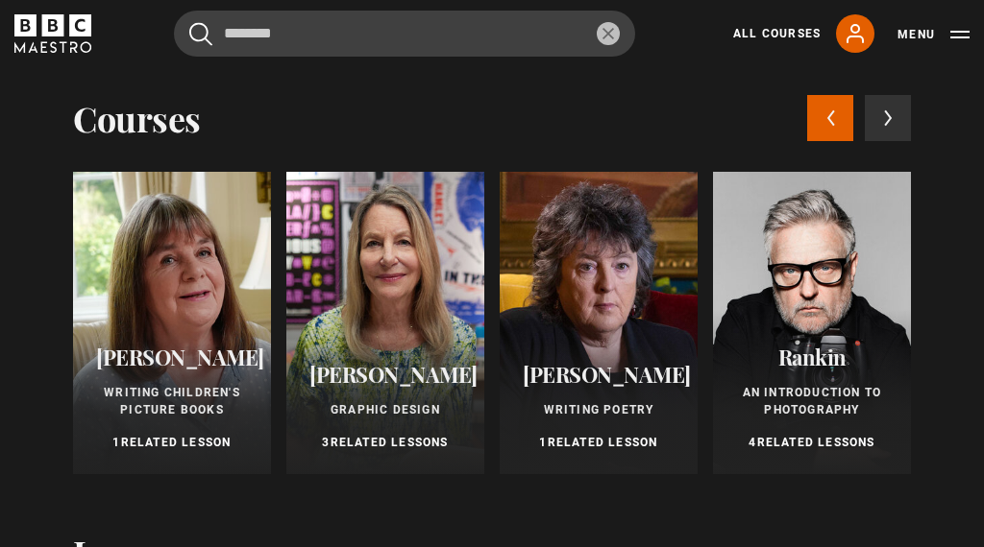
click at [866, 41] on icon at bounding box center [854, 33] width 23 height 23
click at [963, 40] on button "Menu" at bounding box center [933, 34] width 72 height 19
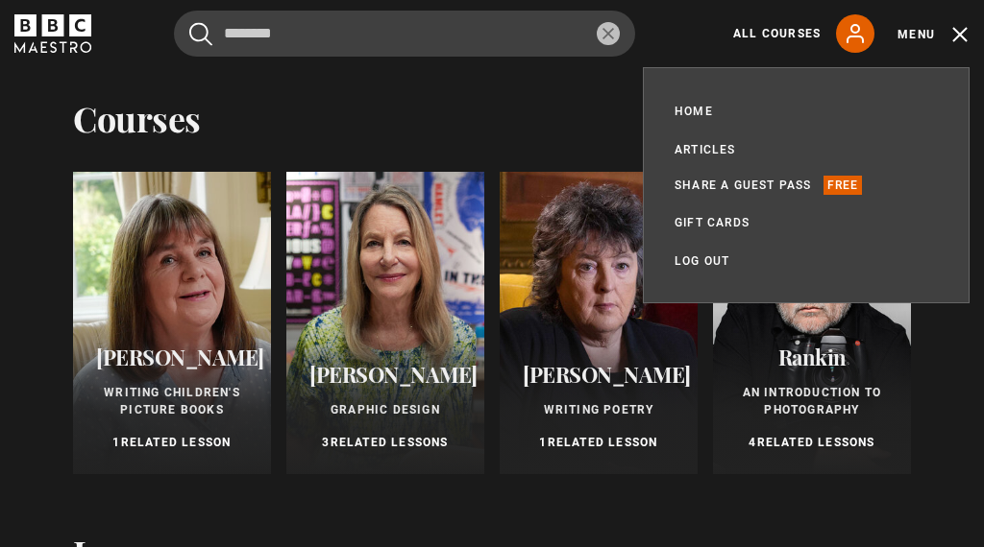
click at [935, 40] on button "Menu" at bounding box center [933, 34] width 72 height 19
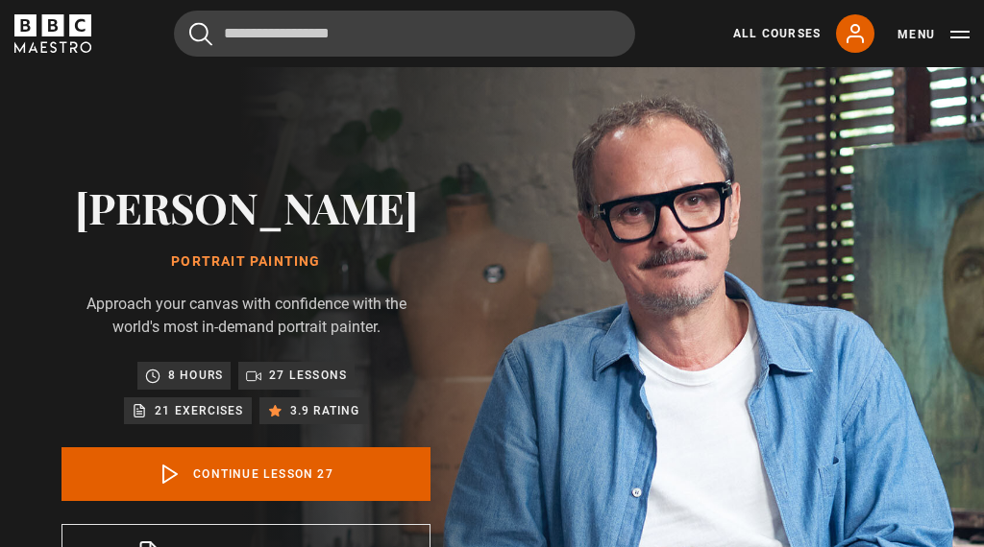
click at [863, 33] on icon at bounding box center [854, 33] width 23 height 23
click at [785, 36] on link "All Courses" at bounding box center [776, 33] width 87 height 17
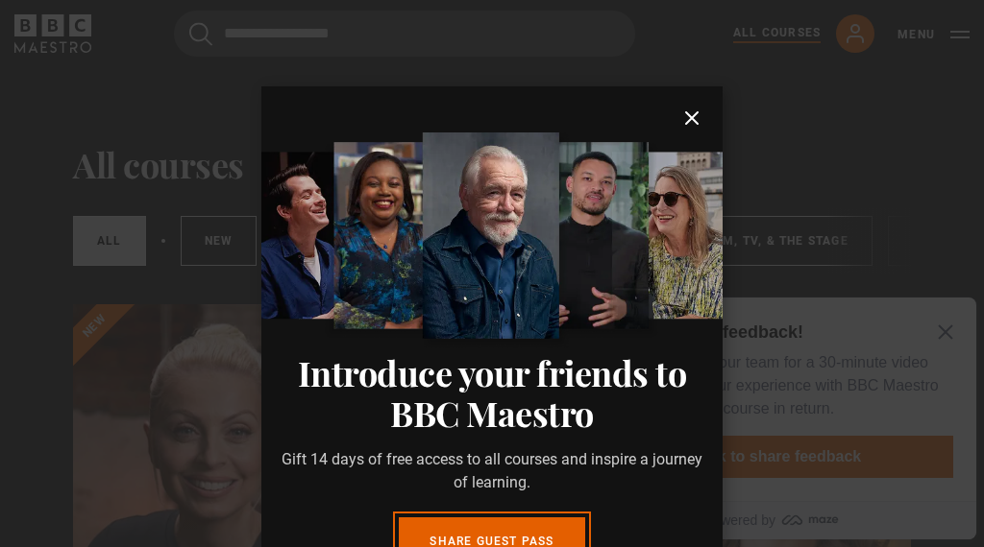
click at [261, 221] on dialog "Introduce your friends to BBC Maestro Gift 14 days of free access to all course…" at bounding box center [491, 316] width 461 height 461
click at [601, 86] on dialog "Introduce your friends to BBC Maestro Gift 14 days of free access to all course…" at bounding box center [491, 316] width 461 height 461
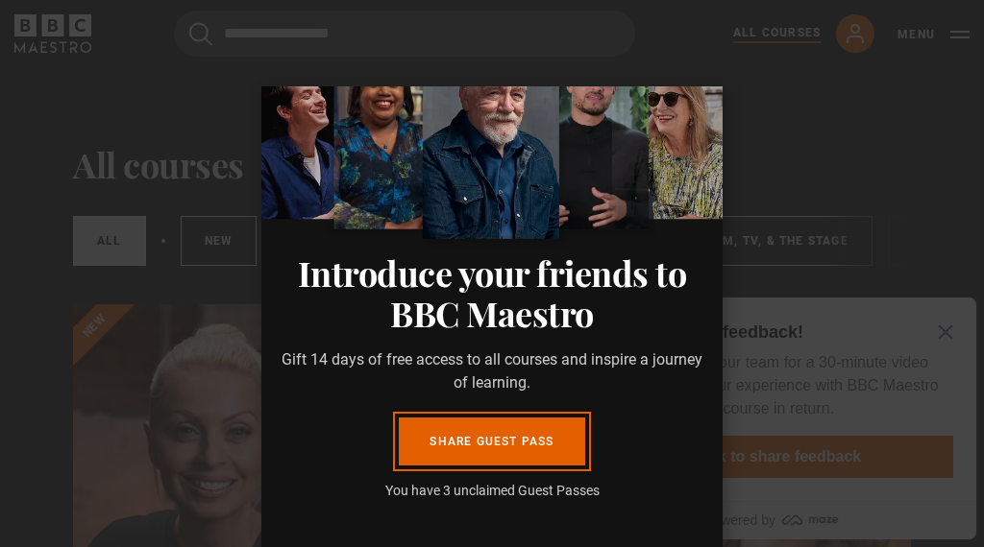
scroll to position [100, 0]
click at [261, 178] on dialog "Introduce your friends to BBC Maestro Gift 14 days of free access to all course…" at bounding box center [491, 316] width 461 height 461
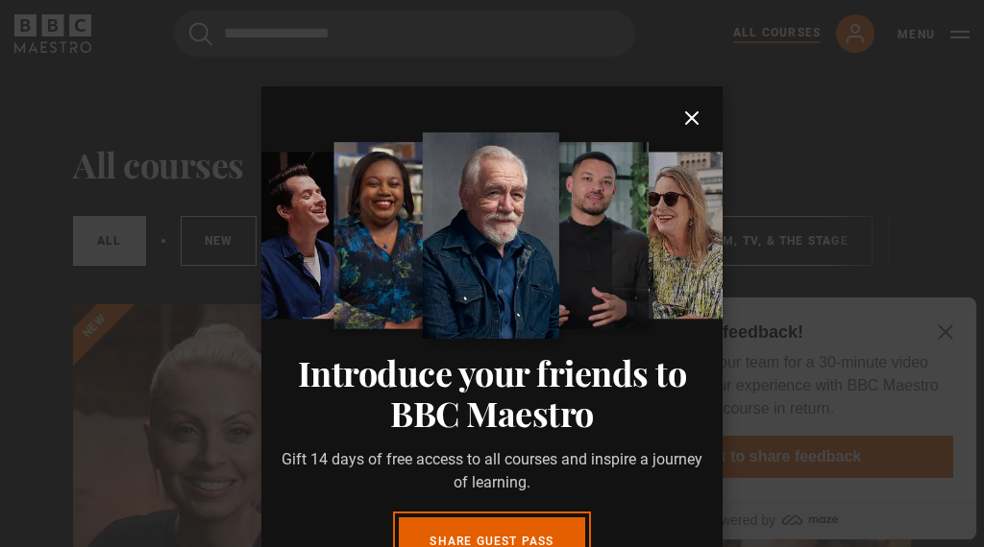
scroll to position [0, 0]
click at [722, 109] on dialog "Introduce your friends to BBC Maestro Gift 14 days of free access to all course…" at bounding box center [491, 316] width 461 height 461
click at [261, 86] on dialog "Introduce your friends to BBC Maestro Gift 14 days of free access to all course…" at bounding box center [491, 316] width 461 height 461
click at [696, 107] on icon "submit" at bounding box center [691, 118] width 23 height 23
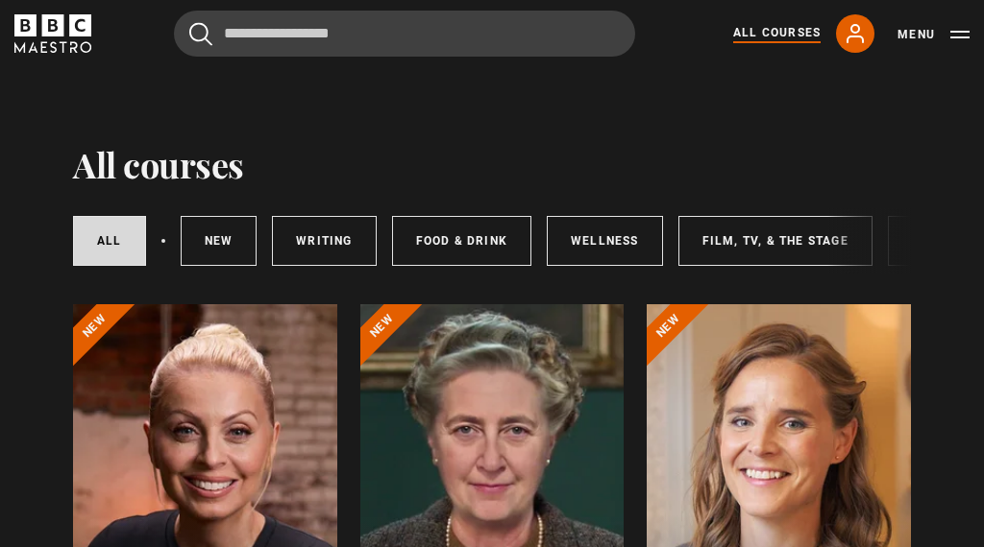
click at [858, 33] on icon at bounding box center [854, 33] width 15 height 17
click at [975, 27] on div "Cancel Courses Previous courses Next courses Agatha Christie Writing 12 Related…" at bounding box center [492, 34] width 984 height 46
click at [926, 29] on button "Menu" at bounding box center [933, 34] width 72 height 19
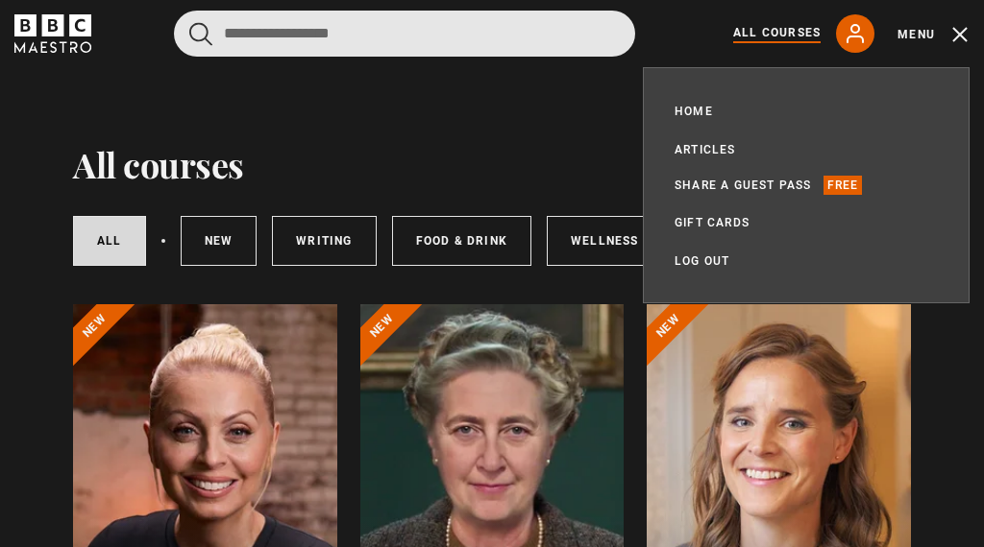
click at [396, 31] on input "Search" at bounding box center [404, 34] width 461 height 46
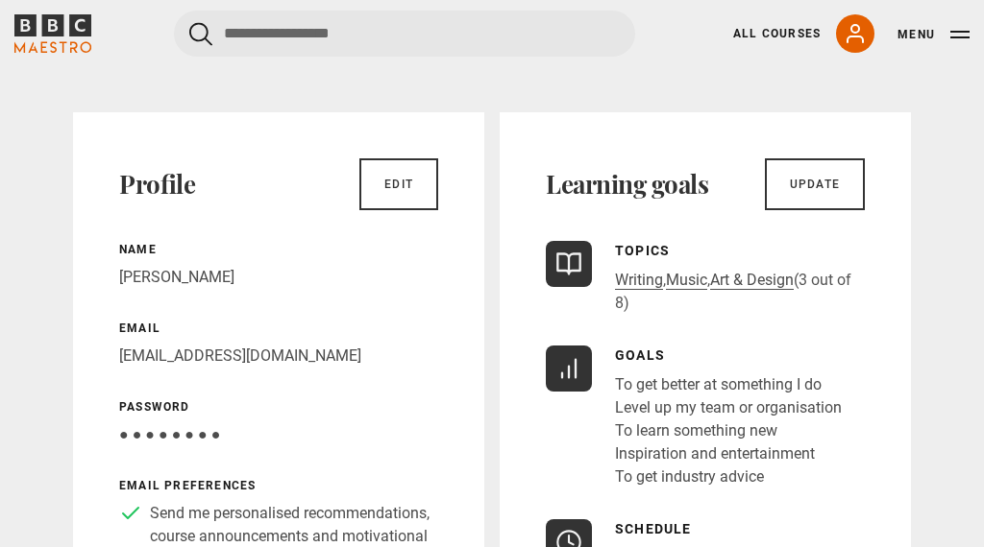
scroll to position [118, 0]
click at [200, 431] on span "● ● ● ● ● ● ● ●" at bounding box center [169, 435] width 101 height 18
click at [209, 431] on span "● ● ● ● ● ● ● ●" at bounding box center [169, 435] width 101 height 18
click at [412, 167] on link "Edit" at bounding box center [398, 184] width 79 height 52
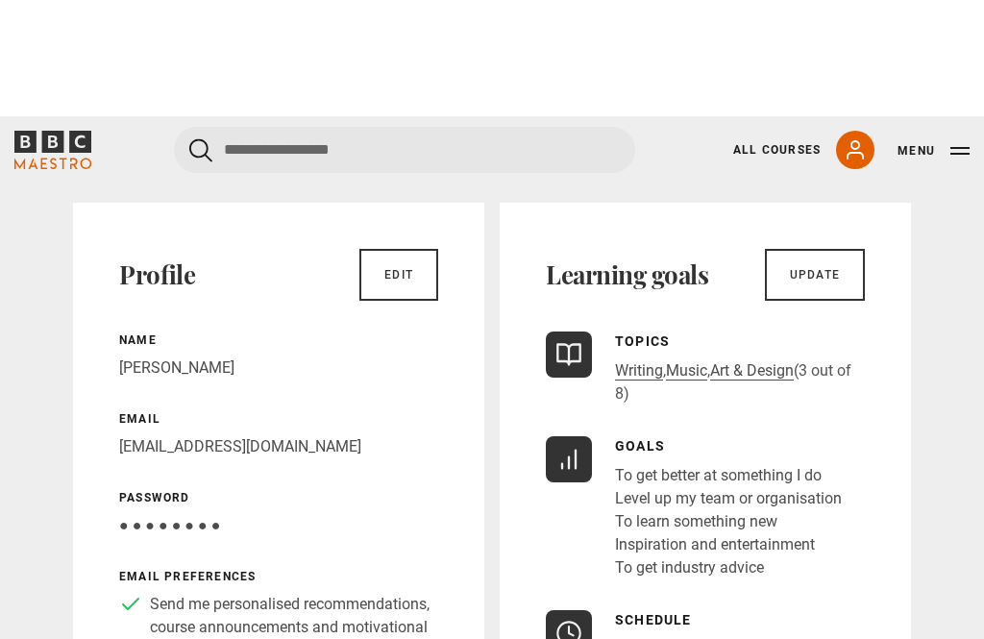
scroll to position [0, 0]
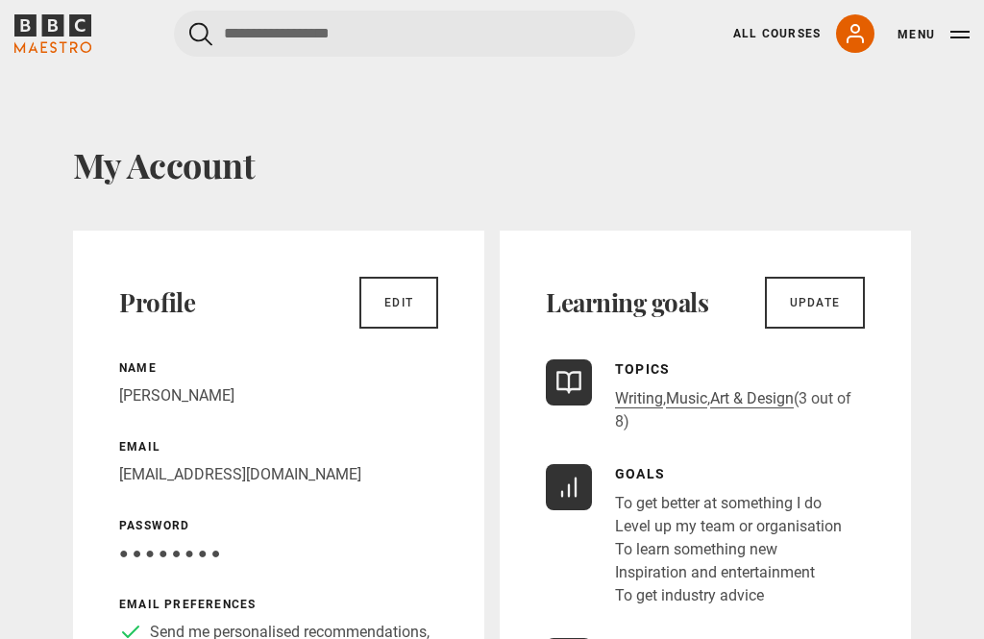
click at [920, 35] on button "Menu" at bounding box center [933, 34] width 72 height 19
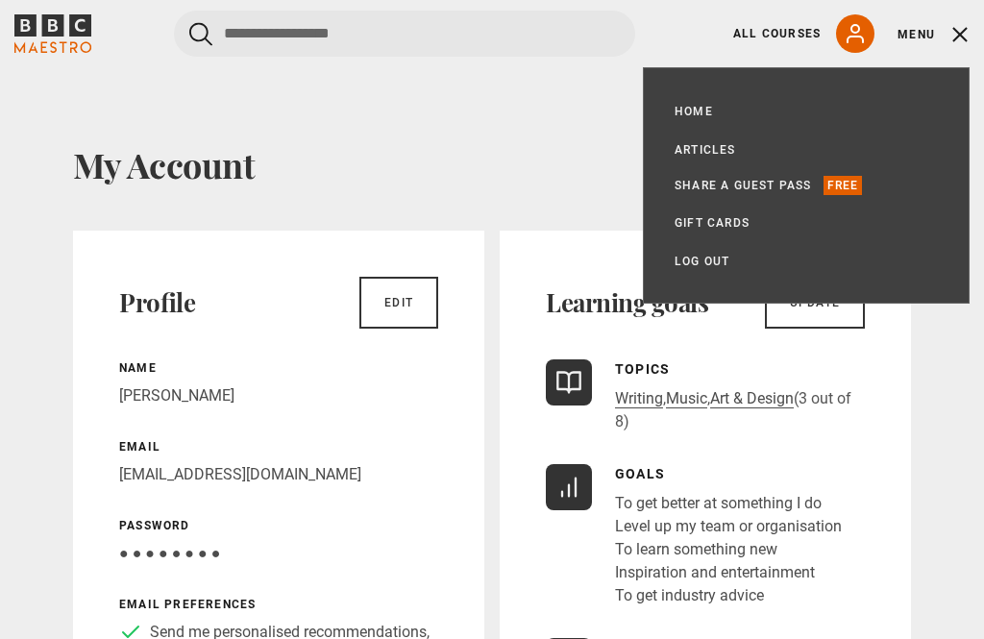
click at [739, 169] on ul "Home All Courses Subscription Articles Share a guest pass Free Gift Cards My Ac…" at bounding box center [805, 185] width 263 height 173
click at [733, 223] on link "Gift Cards" at bounding box center [711, 222] width 75 height 19
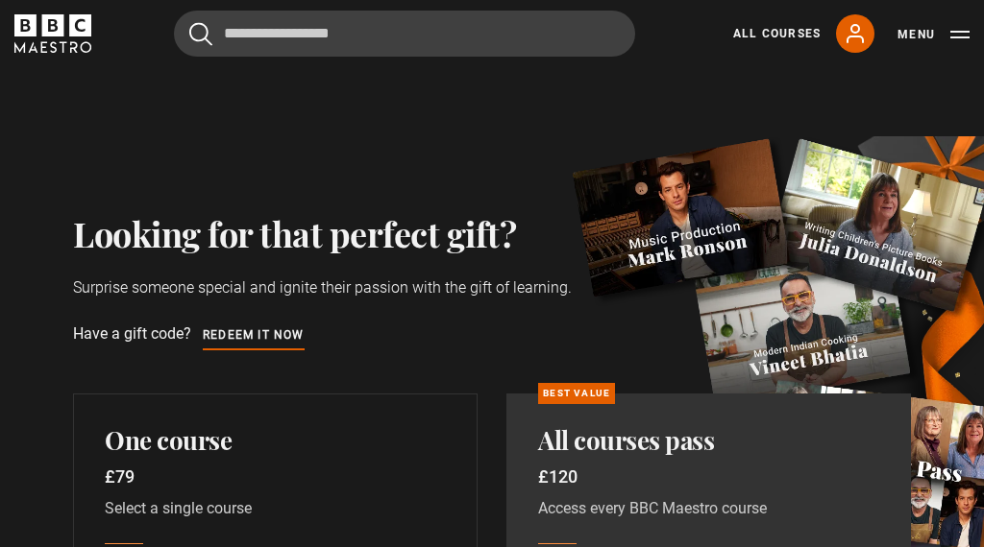
click at [928, 32] on button "Menu" at bounding box center [933, 34] width 72 height 19
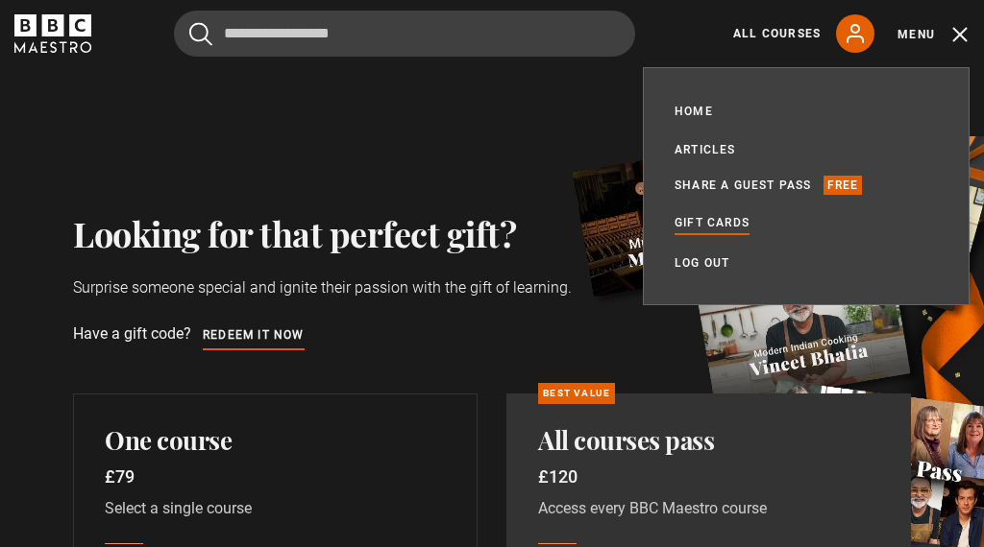
click at [704, 109] on link "Home" at bounding box center [693, 111] width 38 height 19
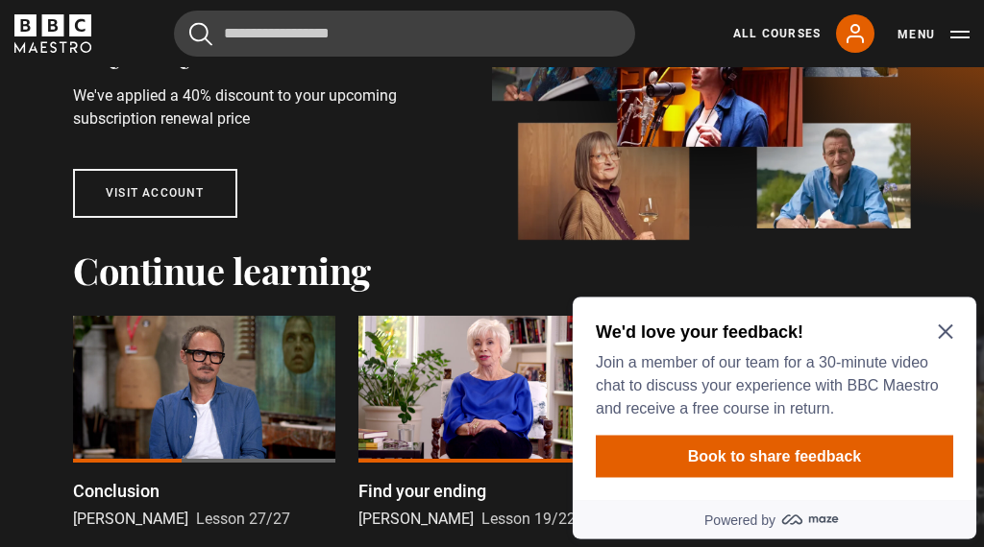
scroll to position [219, 0]
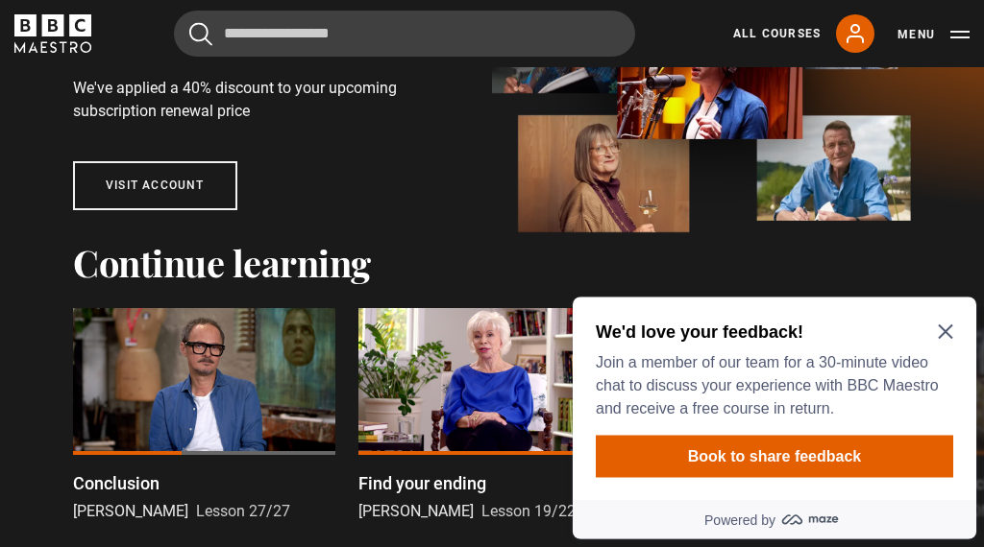
click at [944, 338] on h2 "We'd love your feedback!" at bounding box center [771, 331] width 350 height 23
click at [952, 332] on icon "Close Maze Prompt" at bounding box center [944, 331] width 15 height 15
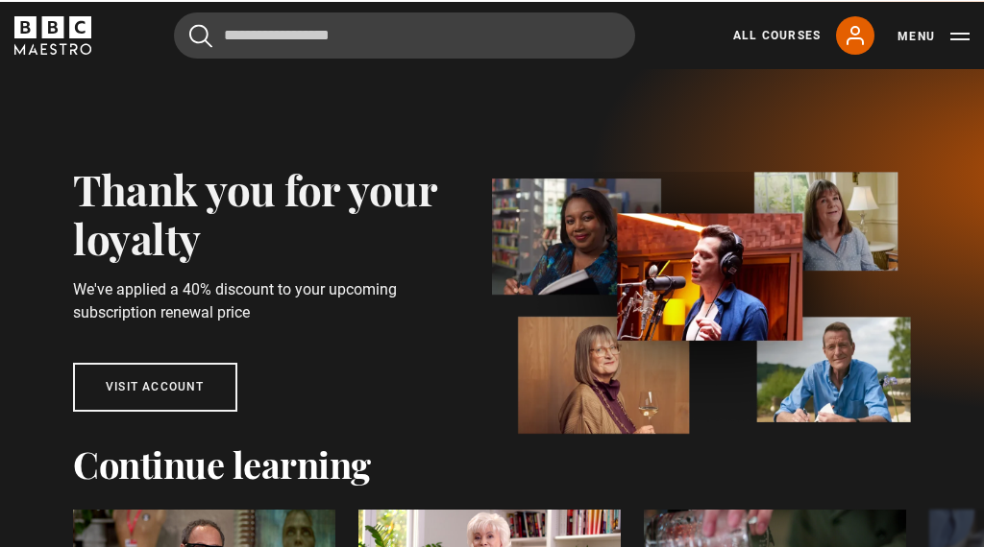
scroll to position [0, 0]
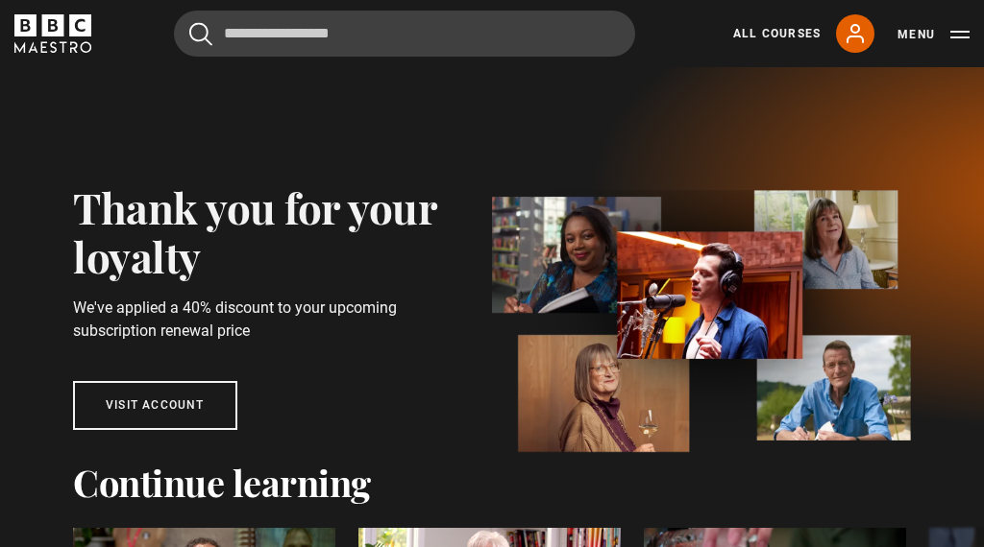
click at [799, 32] on link "All Courses" at bounding box center [776, 33] width 87 height 17
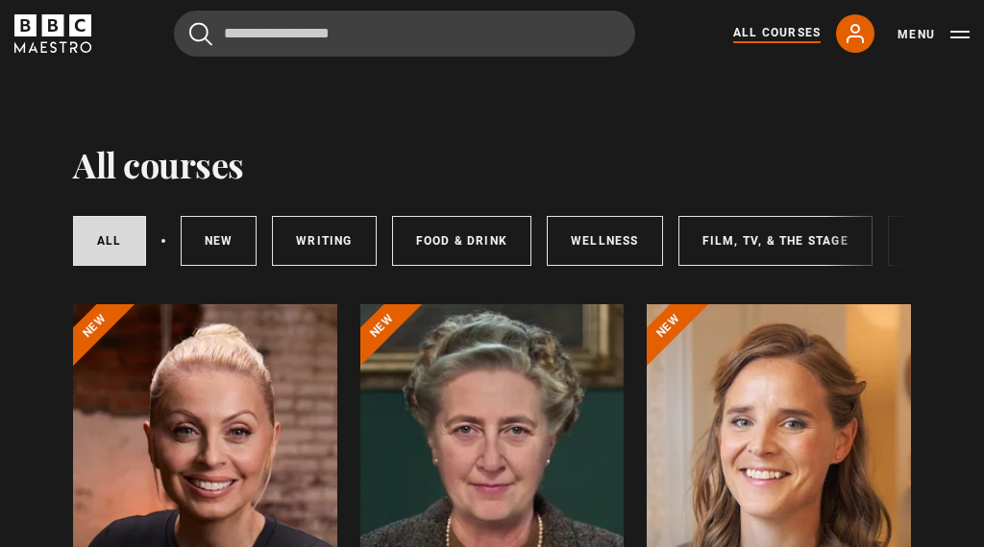
click at [233, 245] on link "New courses" at bounding box center [219, 241] width 77 height 50
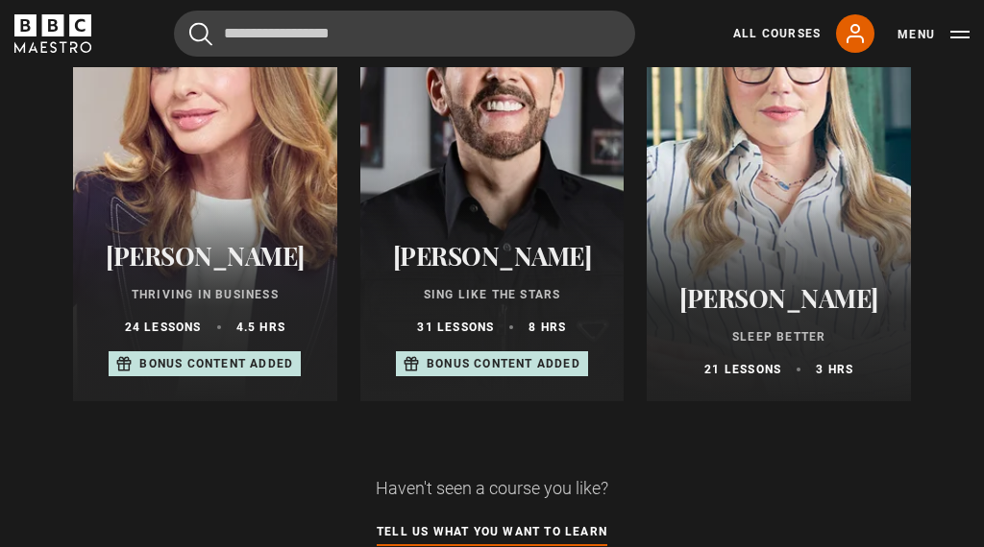
scroll to position [1332, 0]
click at [563, 535] on link "Tell us what you want to learn" at bounding box center [492, 533] width 231 height 21
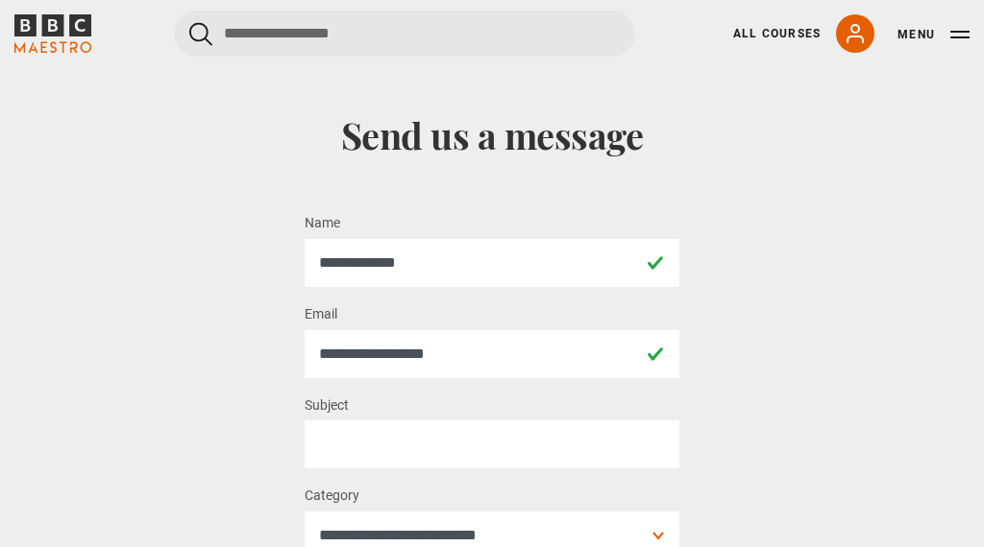
click at [796, 32] on link "All Courses" at bounding box center [776, 33] width 87 height 17
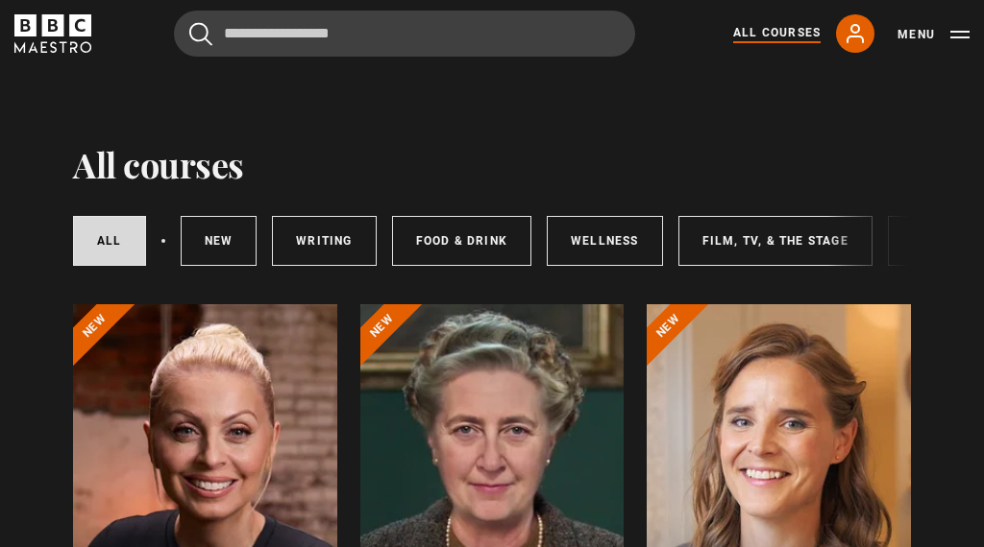
click at [113, 233] on link "All courses" at bounding box center [109, 241] width 73 height 50
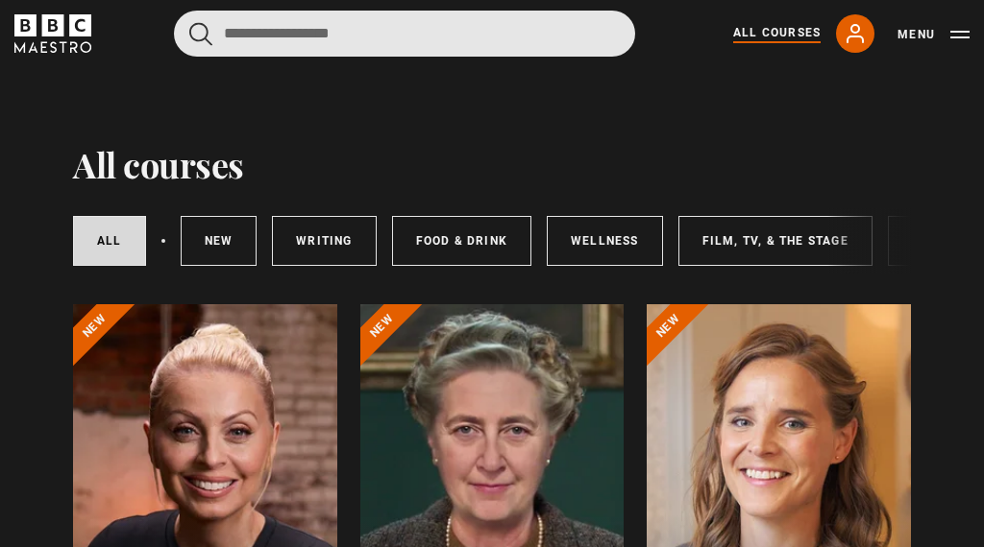
click at [247, 21] on input "Search" at bounding box center [404, 34] width 461 height 46
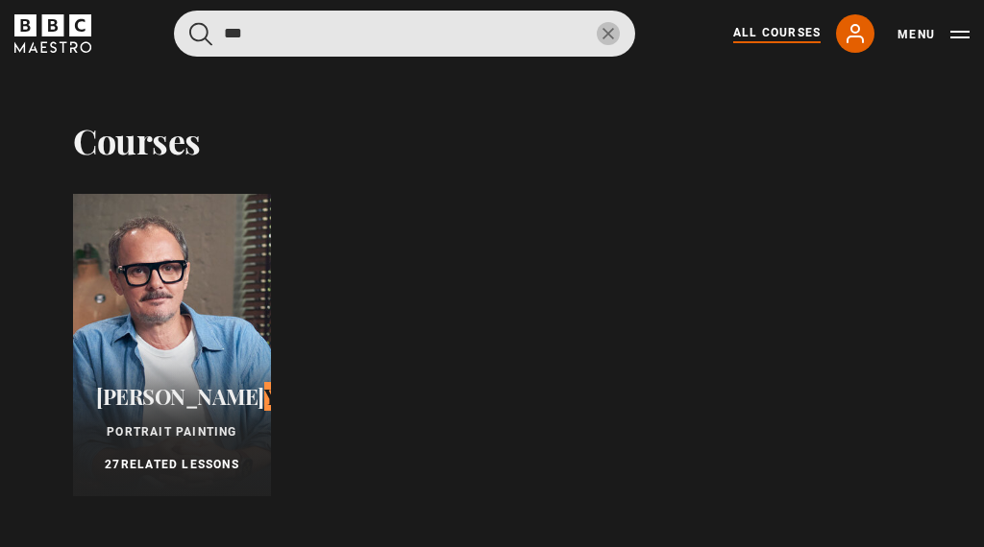
type input "***"
click at [201, 34] on button "submit" at bounding box center [200, 34] width 23 height 24
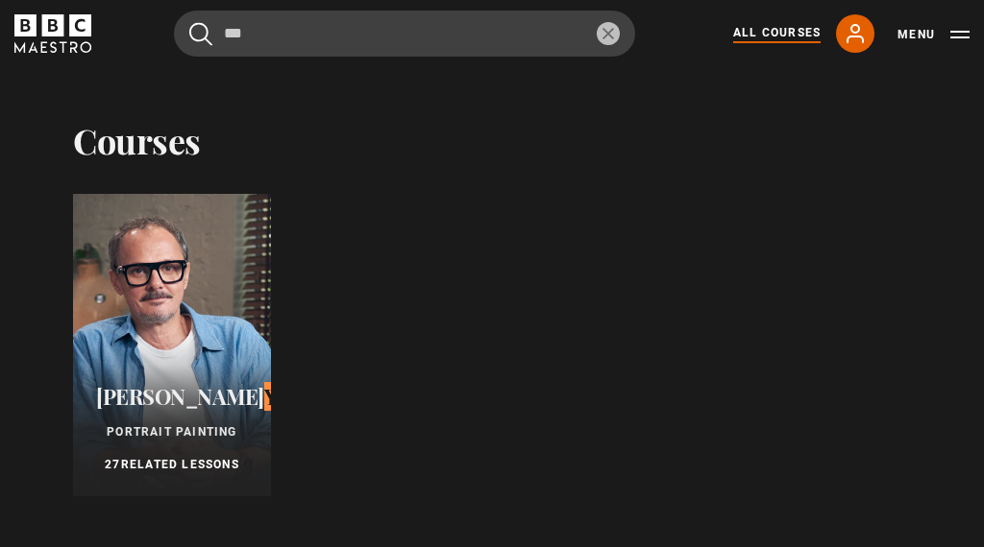
click at [145, 353] on div at bounding box center [172, 345] width 198 height 303
